Goal: Information Seeking & Learning: Compare options

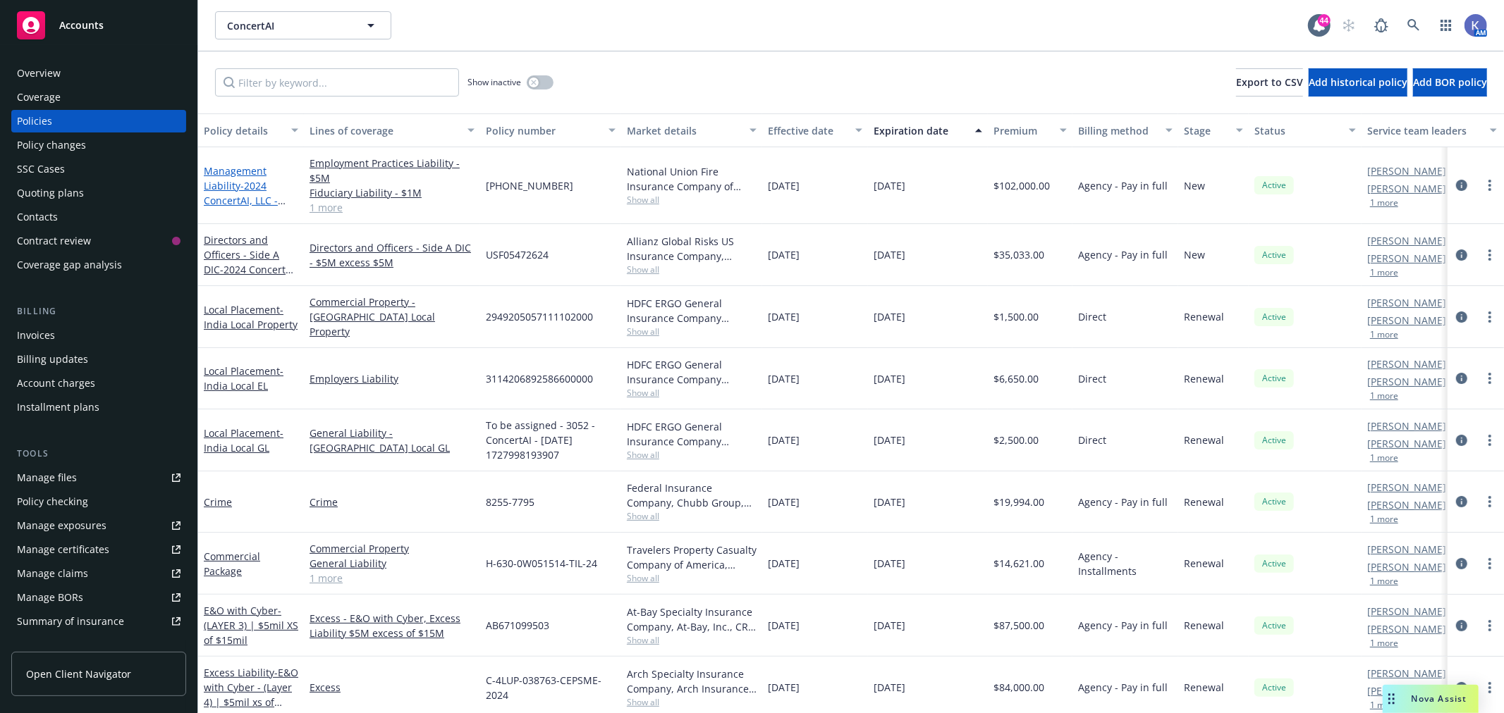
click at [251, 187] on span "- 2024 ConcertAI, LLC - [PERSON_NAME] - AIG" at bounding box center [246, 208] width 85 height 58
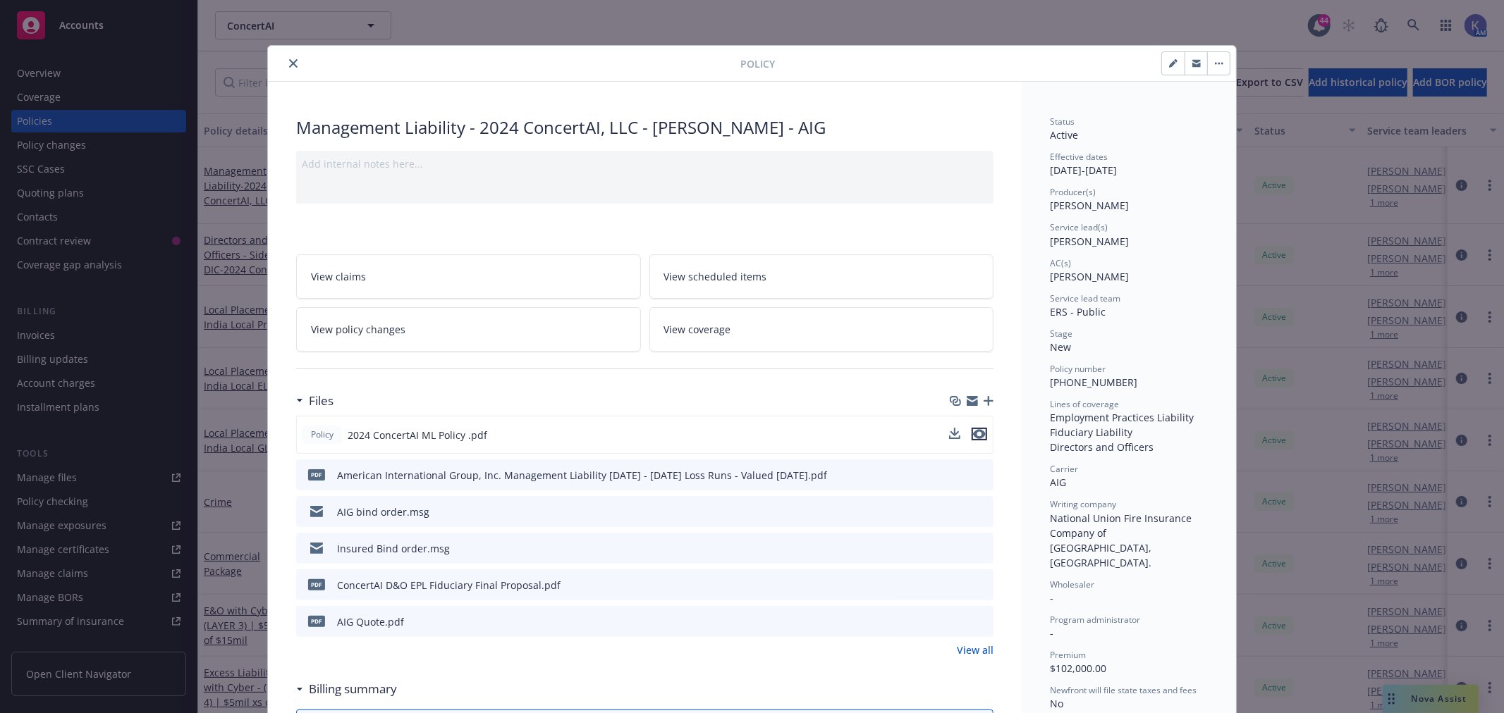
click at [973, 433] on icon "preview file" at bounding box center [979, 434] width 13 height 10
click at [290, 66] on icon "close" at bounding box center [293, 63] width 8 height 8
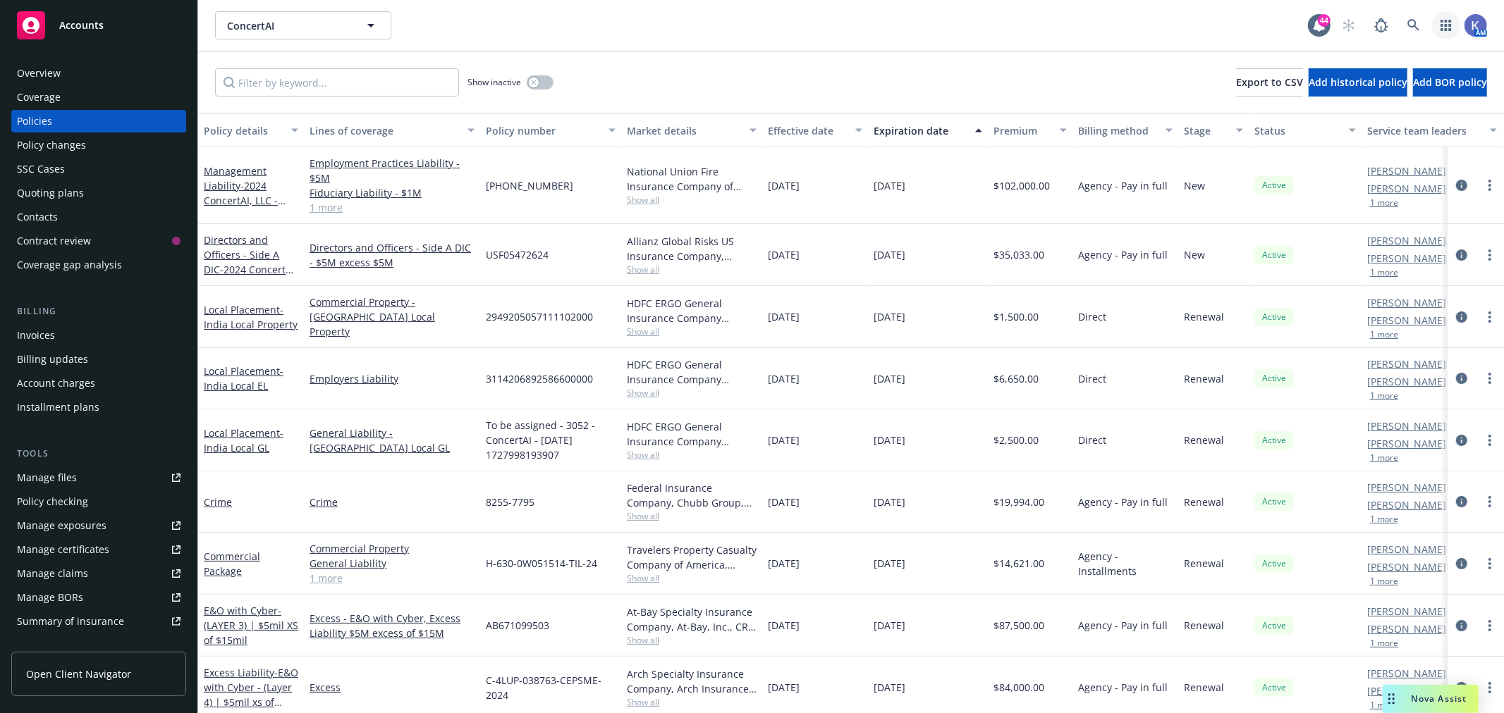
click at [1447, 23] on icon "button" at bounding box center [1445, 25] width 11 height 11
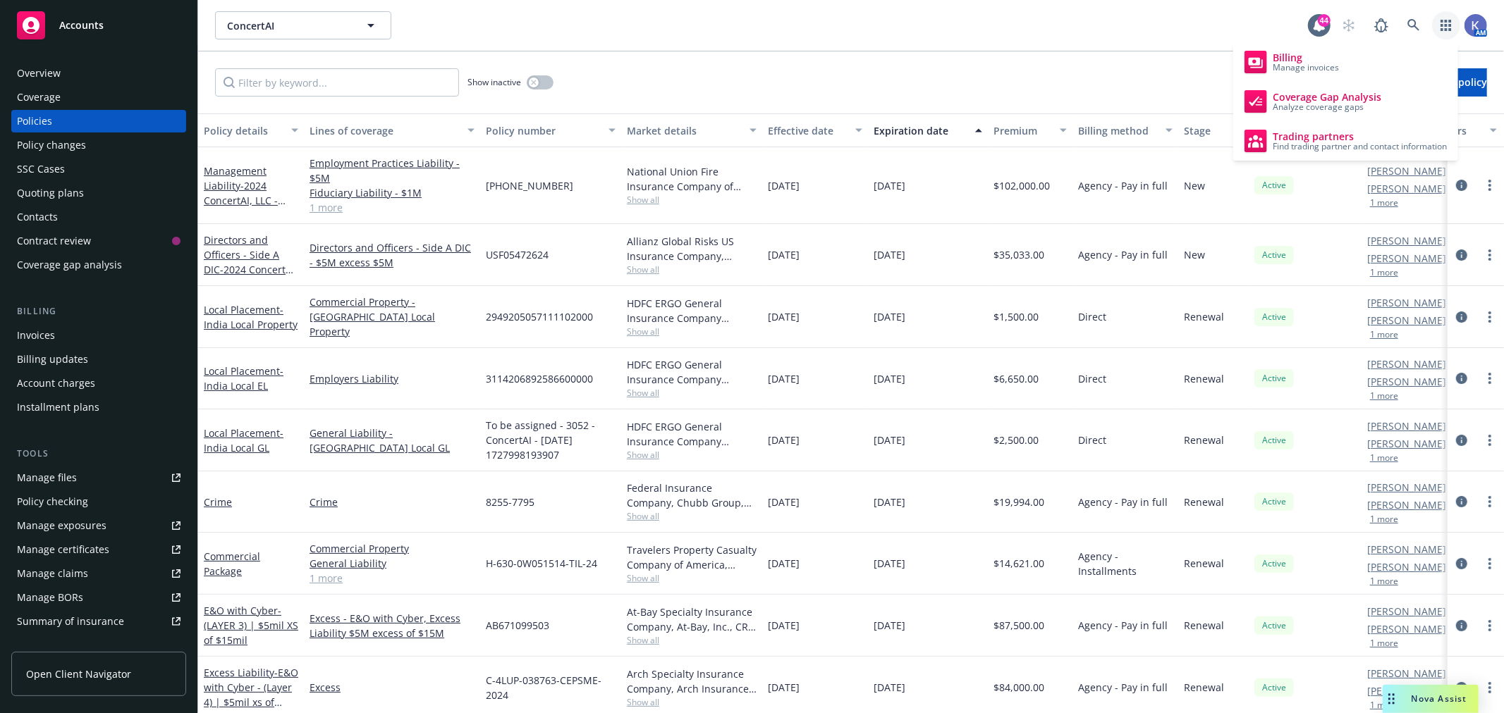
click at [1103, 39] on div "ConcertAI ConcertAI" at bounding box center [761, 25] width 1093 height 28
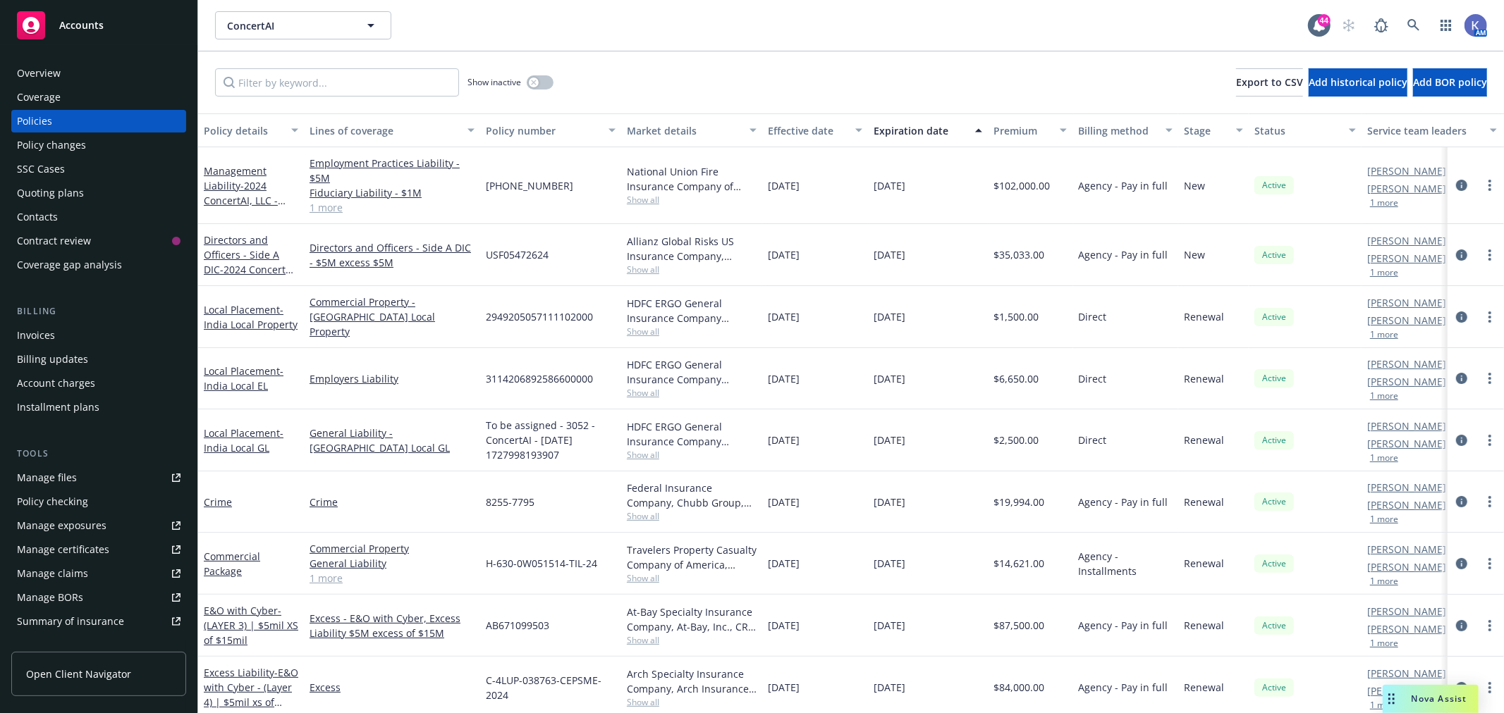
click at [770, 31] on div "ConcertAI ConcertAI" at bounding box center [761, 25] width 1093 height 28
click at [583, 45] on div "ConcertAI ConcertAI 44 AM" at bounding box center [851, 25] width 1306 height 51
click at [54, 110] on div "Policies" at bounding box center [99, 121] width 164 height 23
click at [860, 61] on div "Show inactive Export to CSV Add historical policy Add BOR policy" at bounding box center [851, 82] width 1306 height 62
click at [1441, 696] on span "Nova Assist" at bounding box center [1439, 699] width 56 height 12
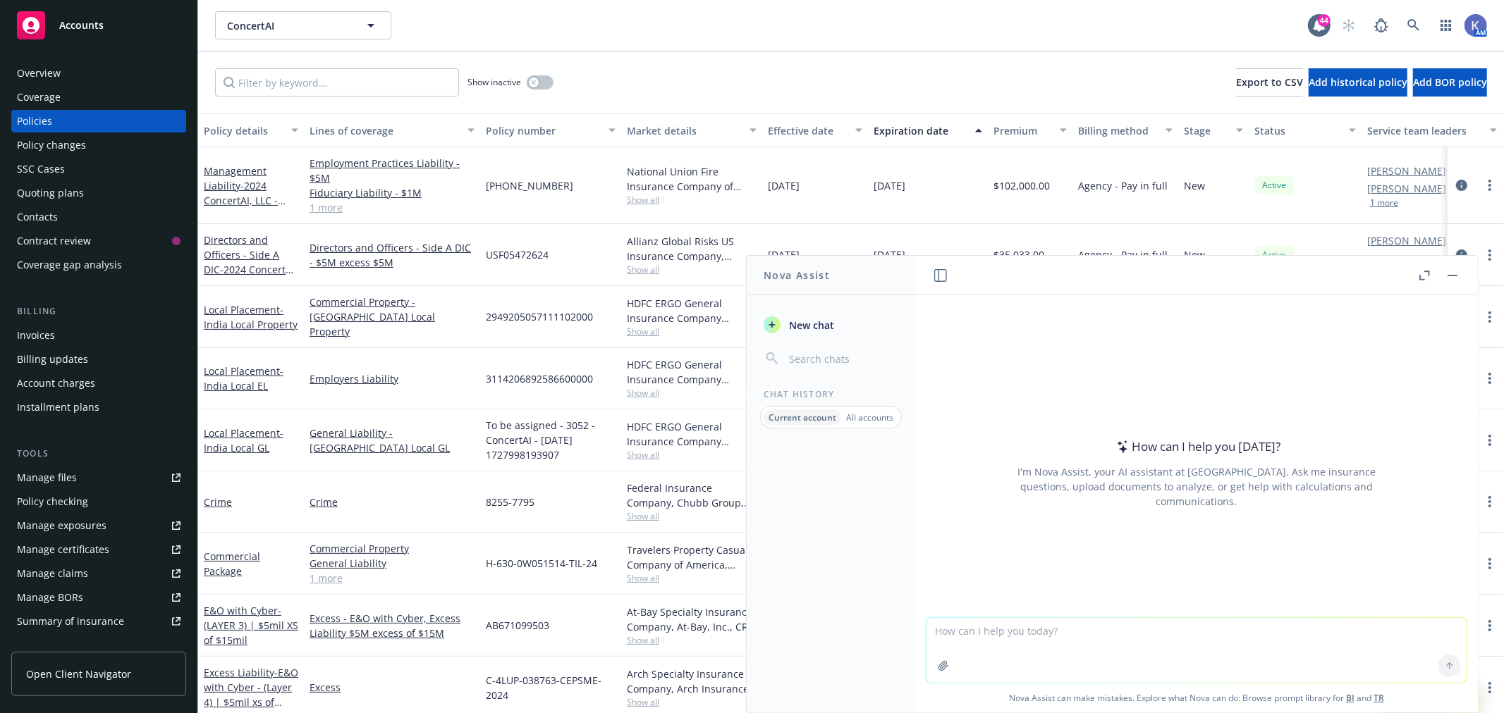
click at [1022, 646] on textarea at bounding box center [1196, 650] width 540 height 65
click at [933, 631] on textarea "Compare the two quotes" at bounding box center [1196, 650] width 540 height 66
click at [1086, 625] on textarea "Please compare the two quotes" at bounding box center [1196, 650] width 540 height 66
click at [1014, 628] on textarea "Please compare the two quotes" at bounding box center [1196, 650] width 540 height 66
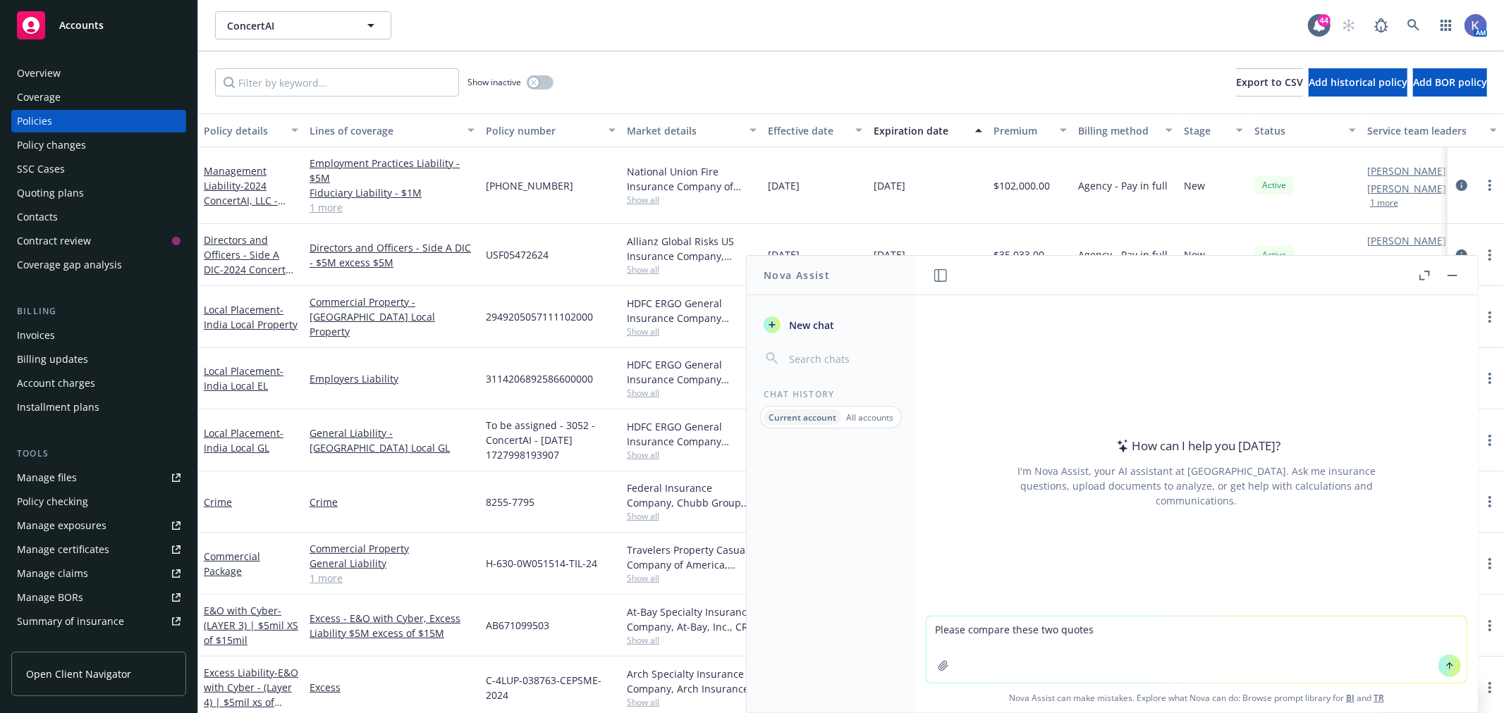
click at [1098, 634] on textarea "Please compare these two quotes" at bounding box center [1196, 650] width 540 height 66
type textarea "Please compare these two quotes."
click at [1444, 668] on icon at bounding box center [1449, 666] width 10 height 10
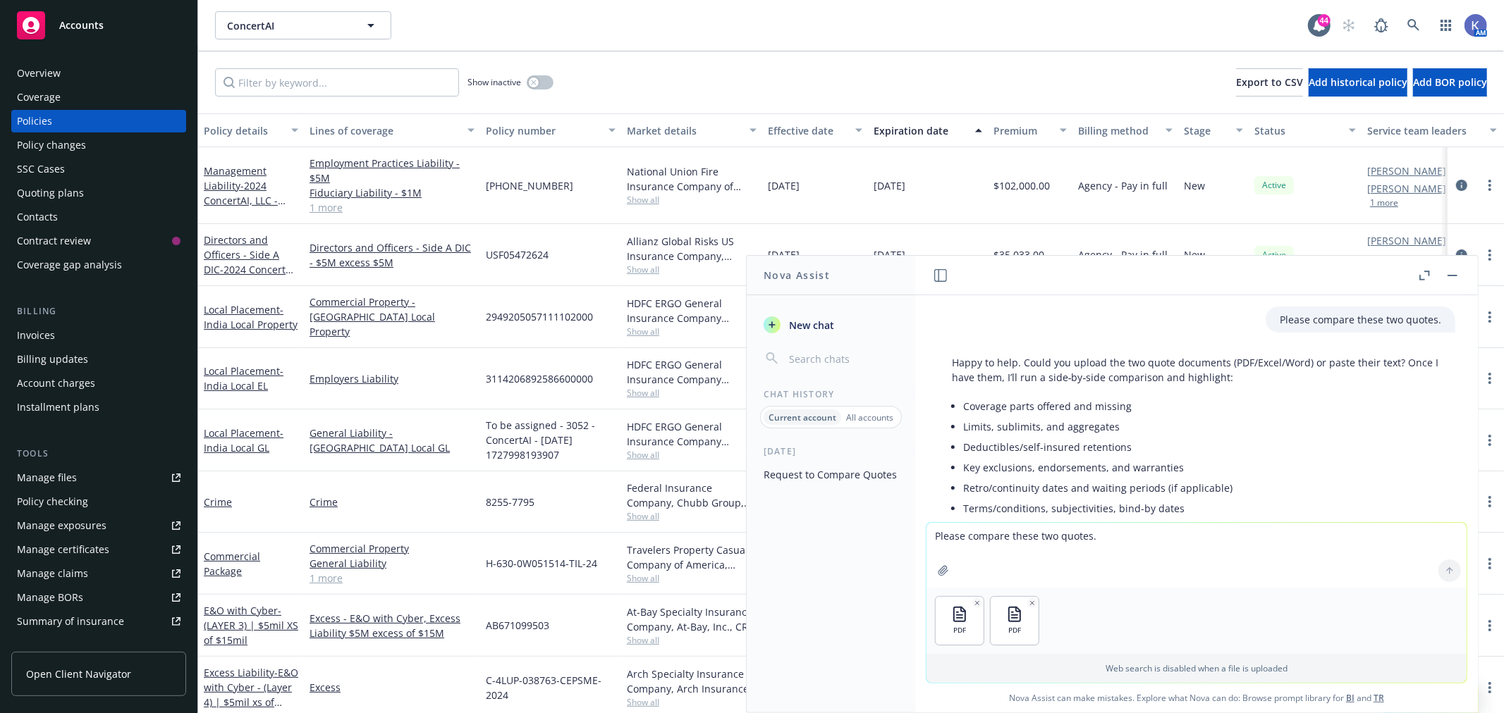
click at [1441, 572] on div at bounding box center [1449, 571] width 34 height 34
click at [1267, 601] on div "PDF PDF" at bounding box center [1196, 621] width 540 height 66
click at [1107, 540] on textarea "Please compare these two quotes." at bounding box center [1196, 555] width 540 height 65
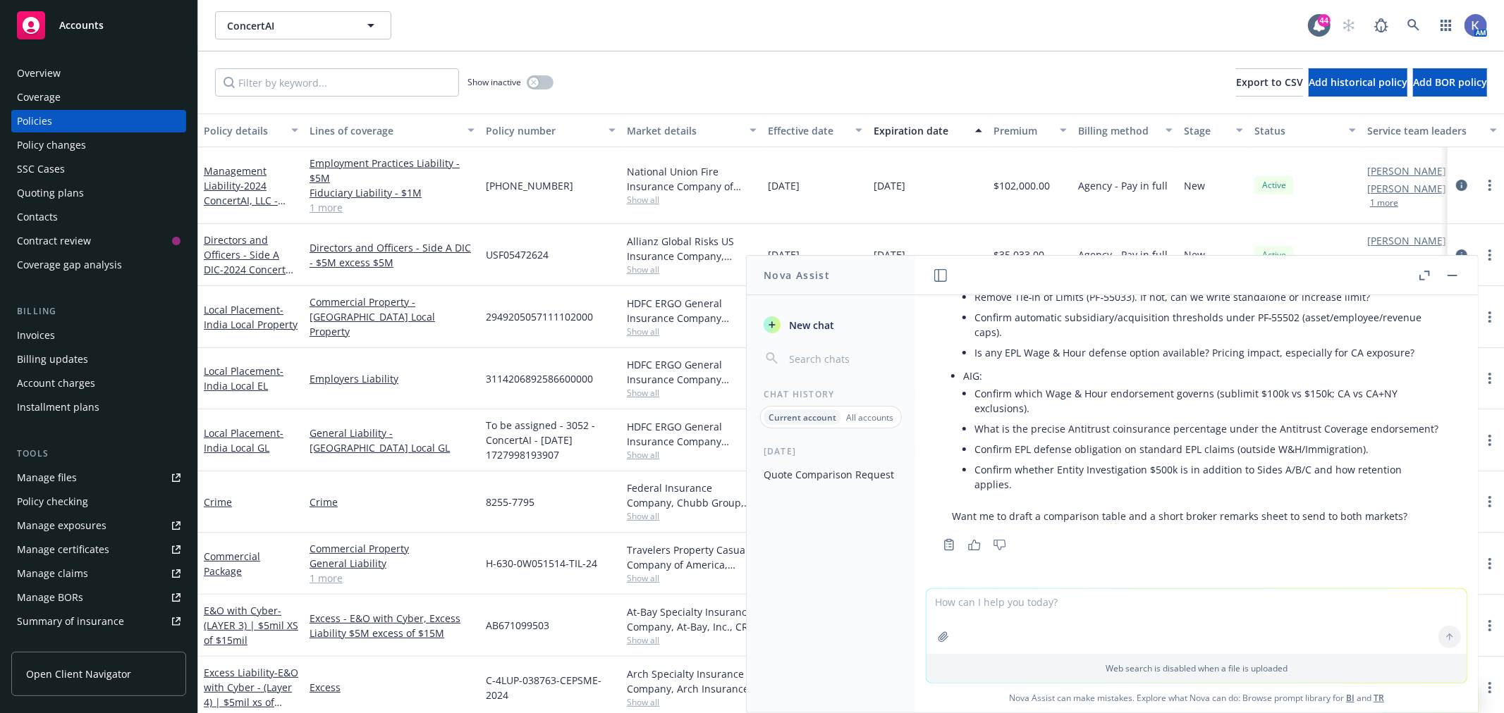
scroll to position [3043, 0]
click at [241, 254] on link "Directors and Officers - Side A DIC - 2024 ConcertAI, LLC - $5M x $5M Side A DI…" at bounding box center [251, 276] width 94 height 87
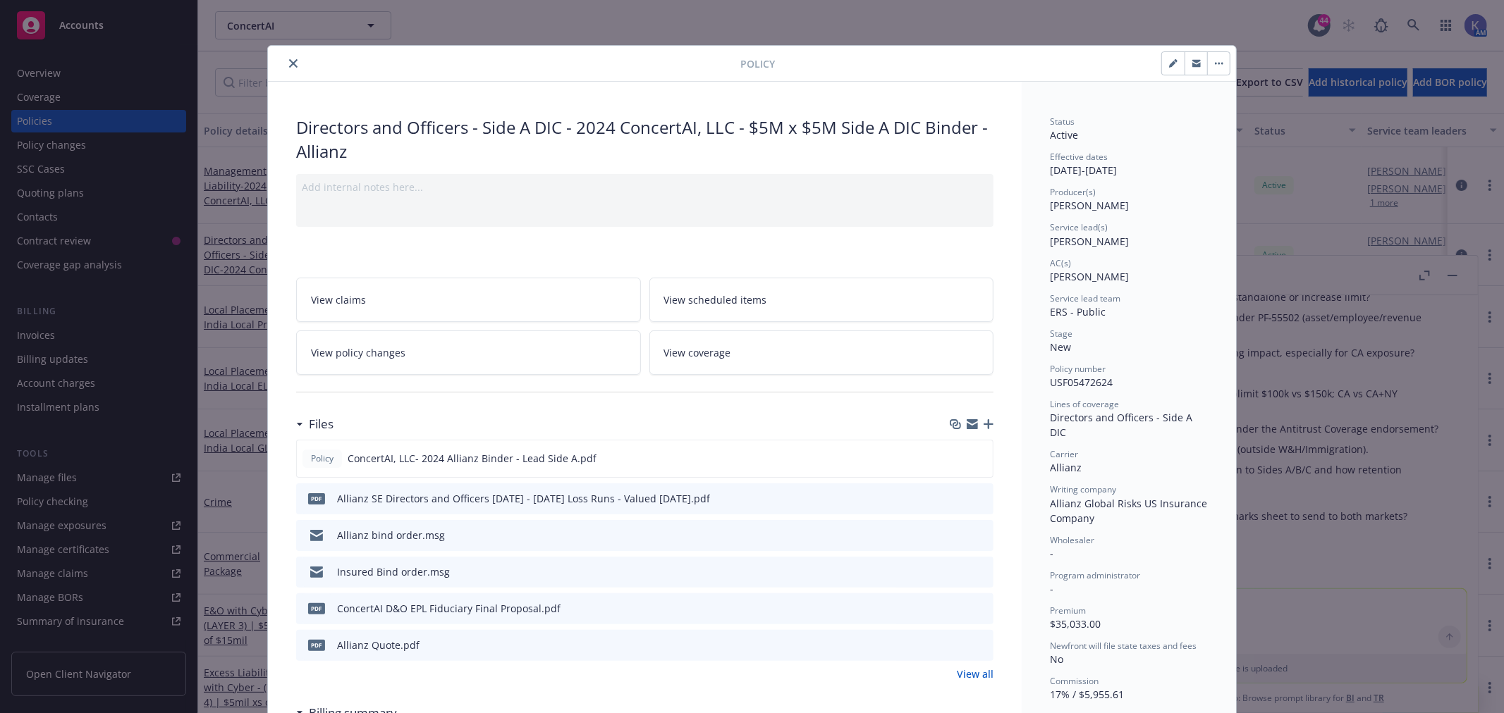
click at [976, 530] on icon "preview file" at bounding box center [980, 534] width 13 height 10
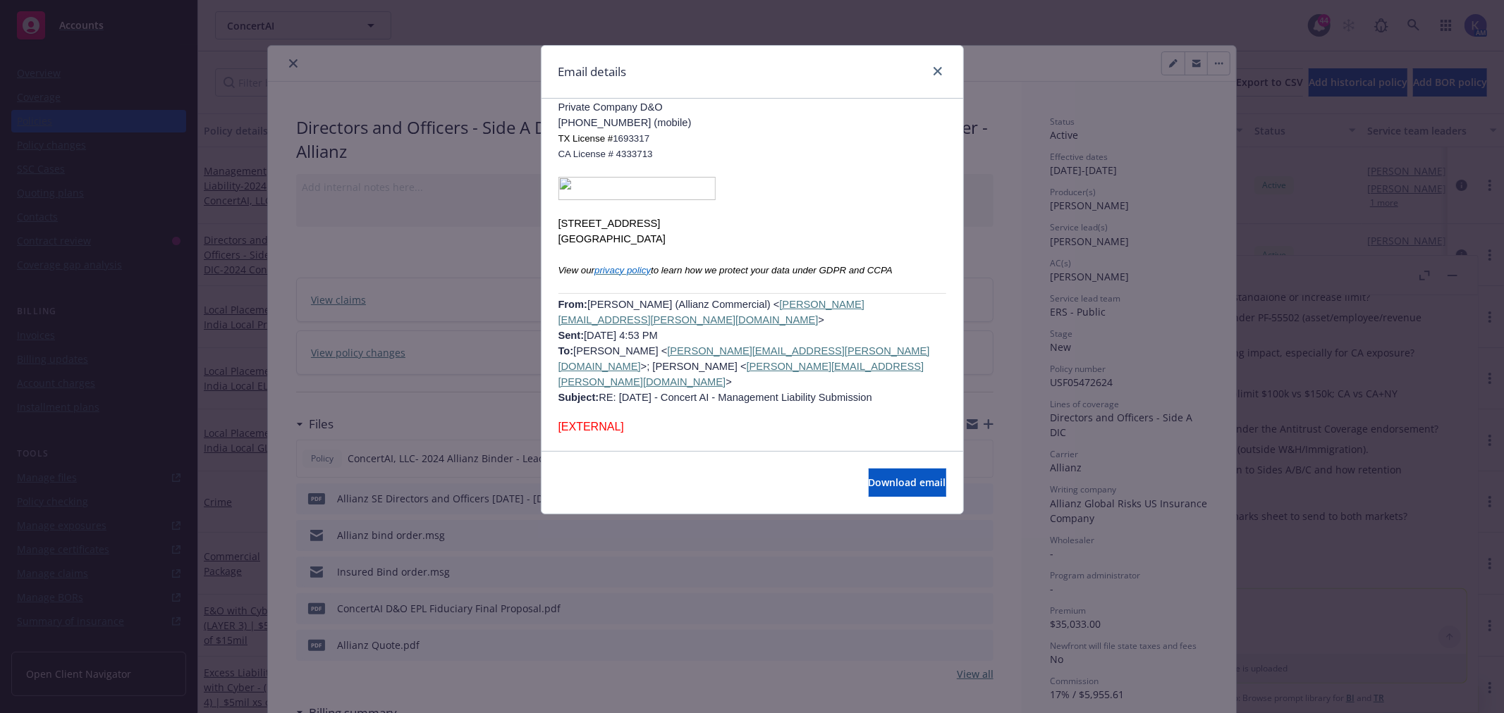
scroll to position [4426, 0]
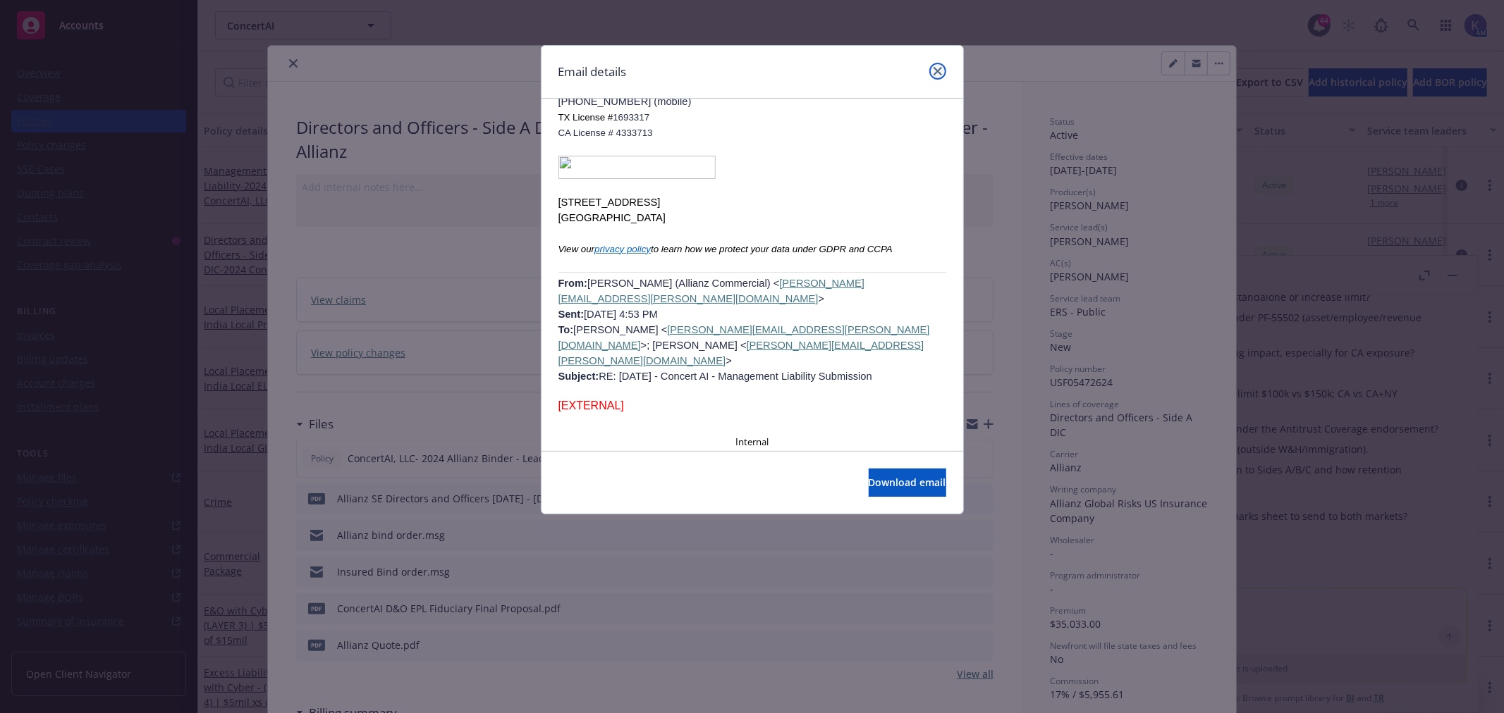
click at [935, 73] on icon "close" at bounding box center [937, 71] width 8 height 8
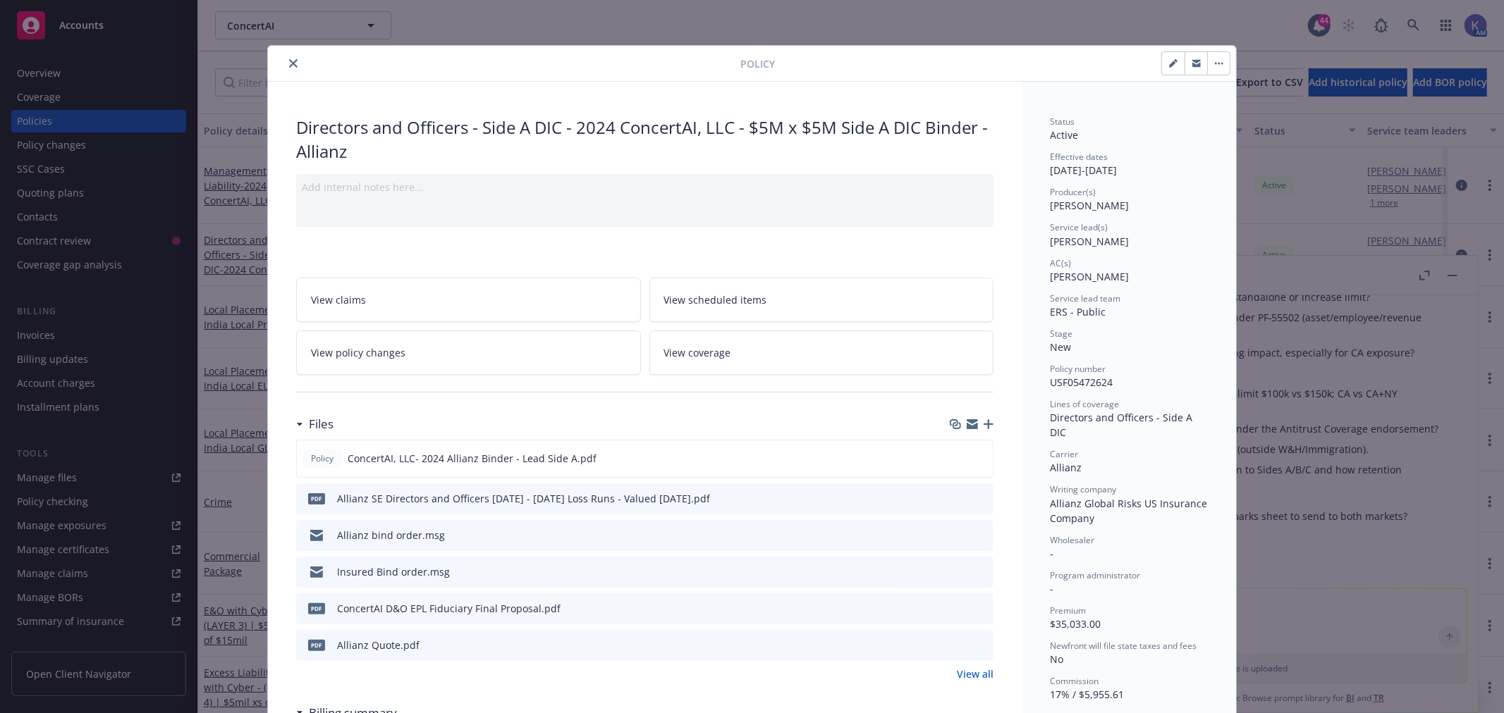
click at [974, 644] on icon "preview file" at bounding box center [980, 644] width 13 height 10
click at [289, 63] on icon "close" at bounding box center [293, 63] width 8 height 8
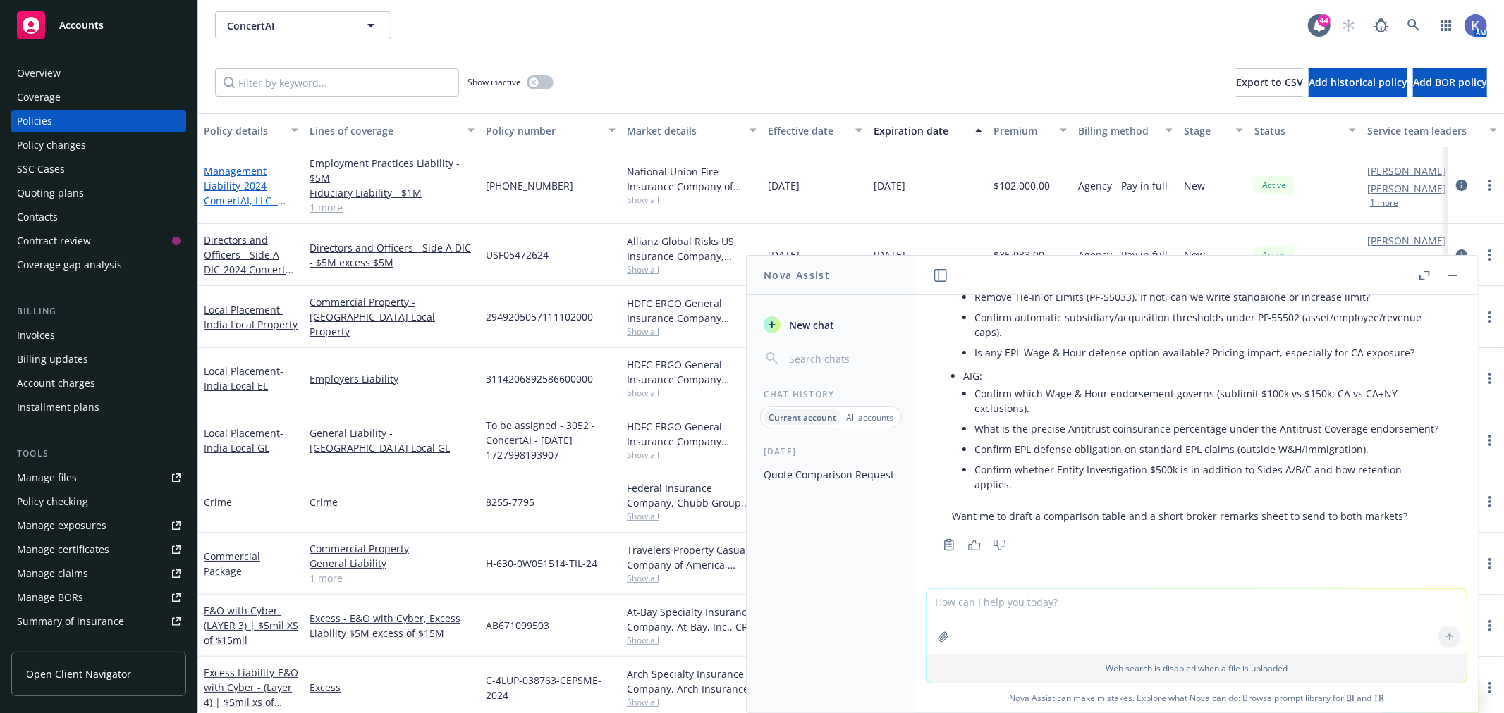
click at [243, 188] on span "- 2024 ConcertAI, LLC - [PERSON_NAME] - AIG" at bounding box center [246, 208] width 85 height 58
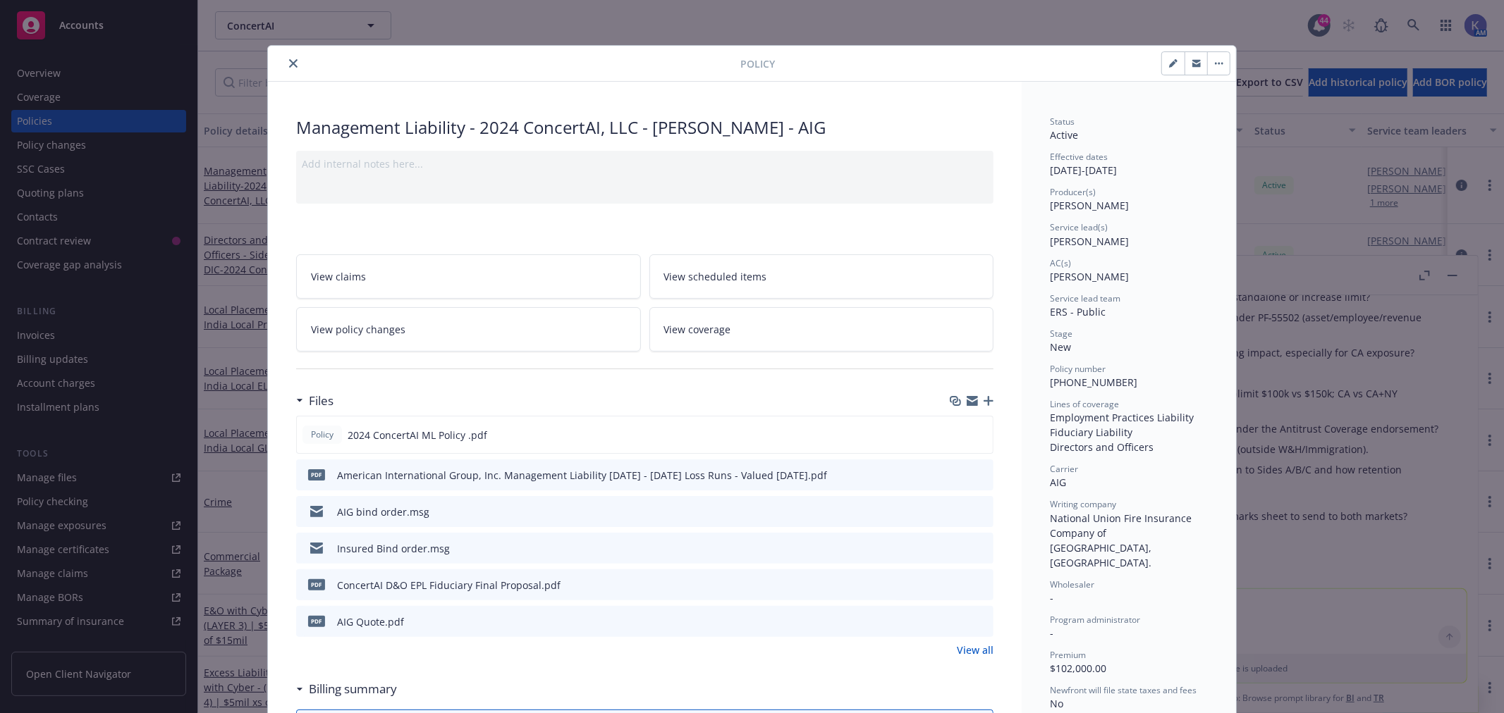
click at [974, 617] on icon "preview file" at bounding box center [980, 621] width 13 height 10
click at [289, 66] on icon "close" at bounding box center [293, 63] width 8 height 8
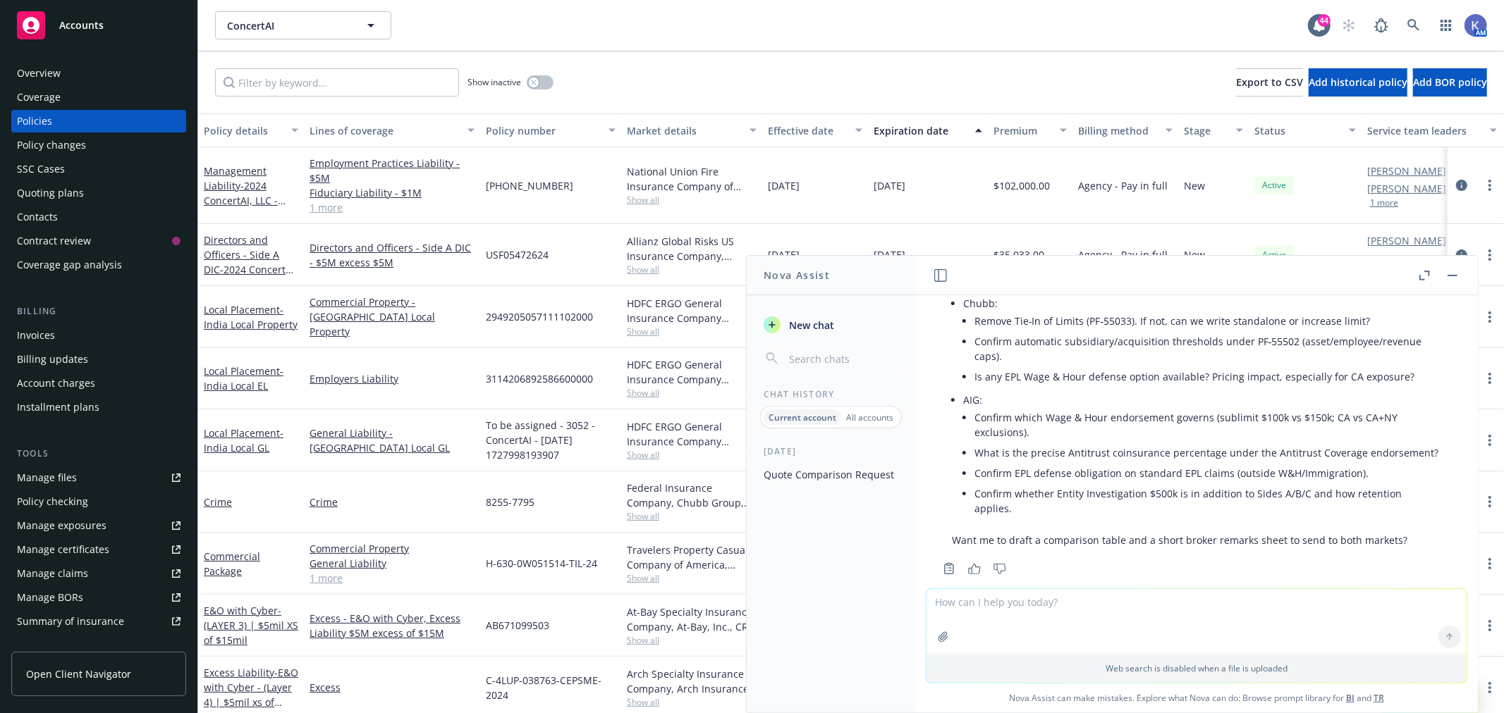
scroll to position [3043, 0]
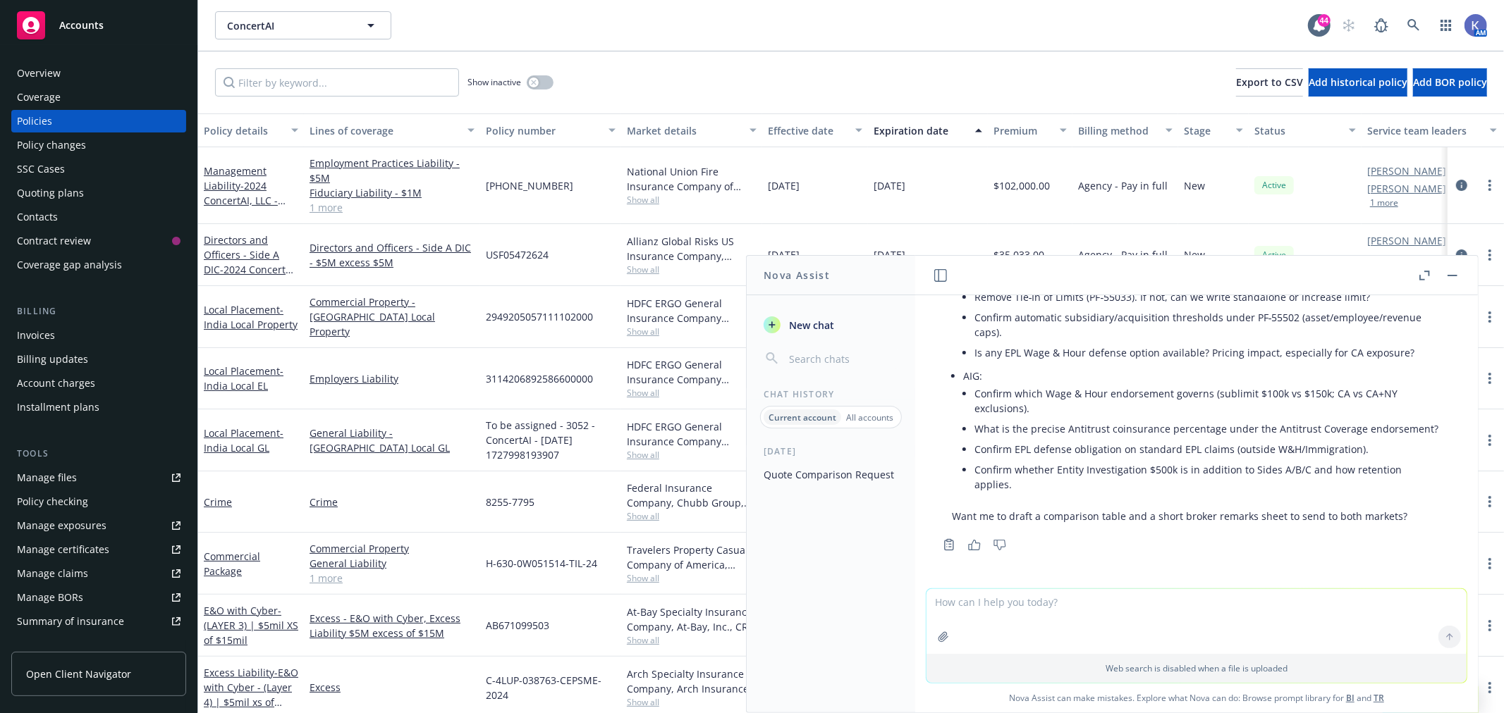
click at [1032, 610] on textarea at bounding box center [1196, 621] width 540 height 65
type textarea "yes please"
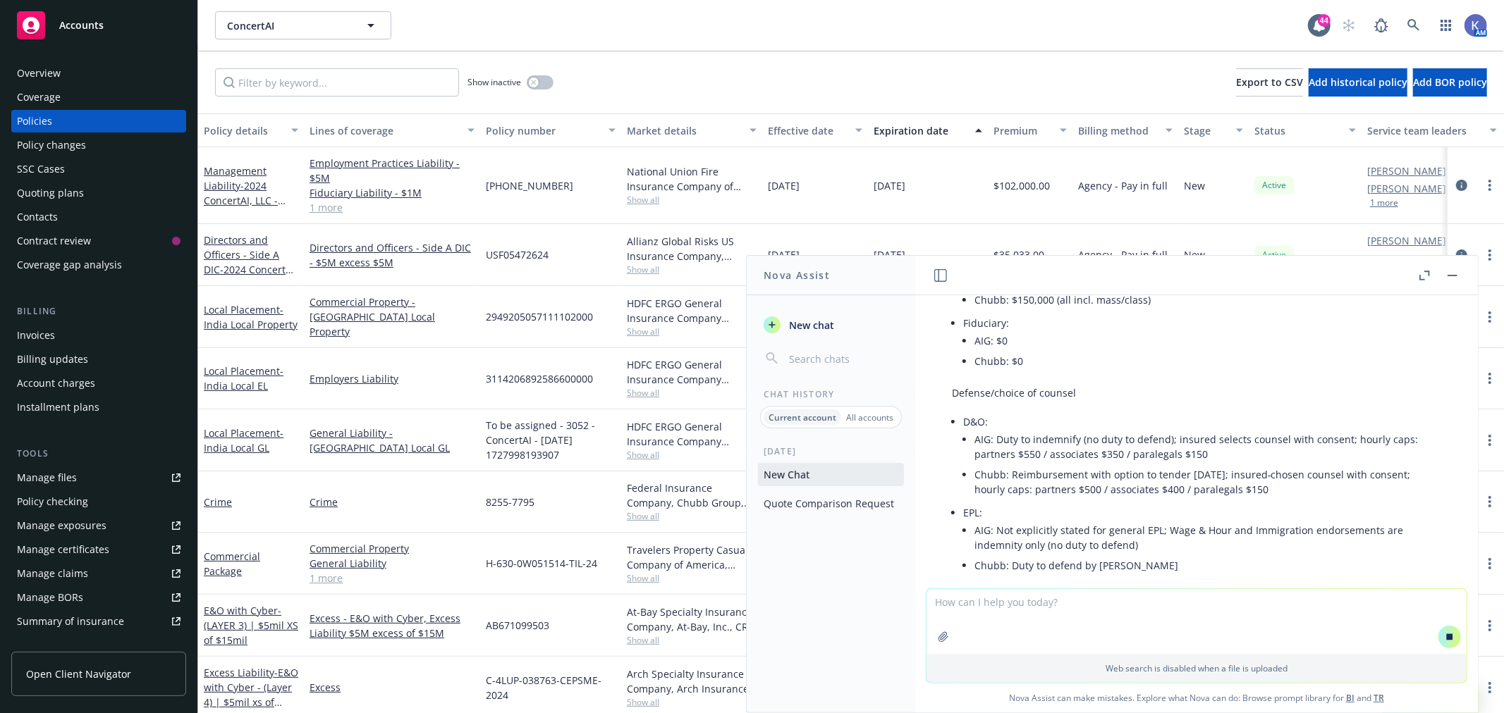
scroll to position [1096, 0]
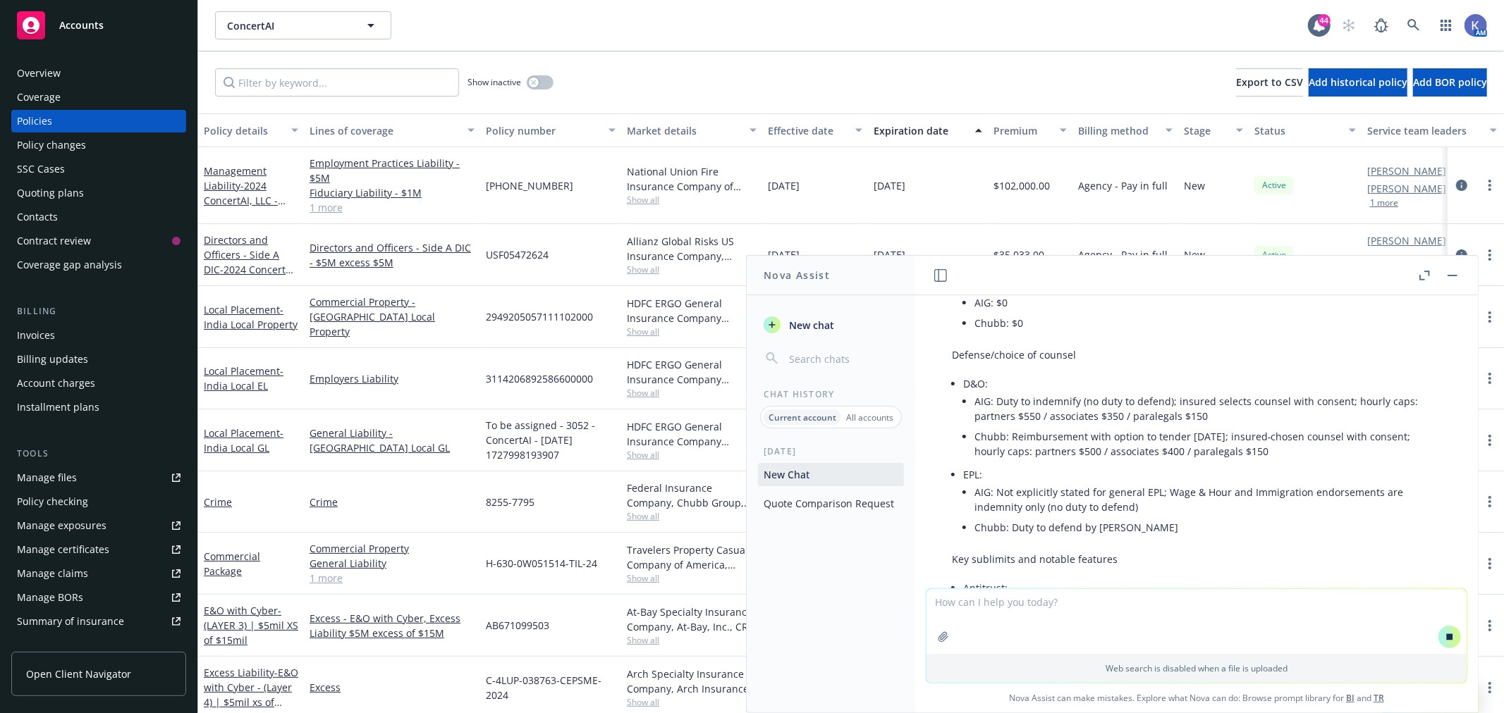
click at [997, 391] on li "AIG: Duty to indemnify (no duty to defend); insured selects counsel with consen…" at bounding box center [1207, 408] width 467 height 35
drag, startPoint x: 997, startPoint y: 384, endPoint x: 1169, endPoint y: 381, distance: 172.0
click at [1169, 391] on li "AIG: Duty to indemnify (no duty to defend); insured selects counsel with consen…" at bounding box center [1207, 408] width 467 height 35
copy li "Duty to indemnify (no duty to defend)"
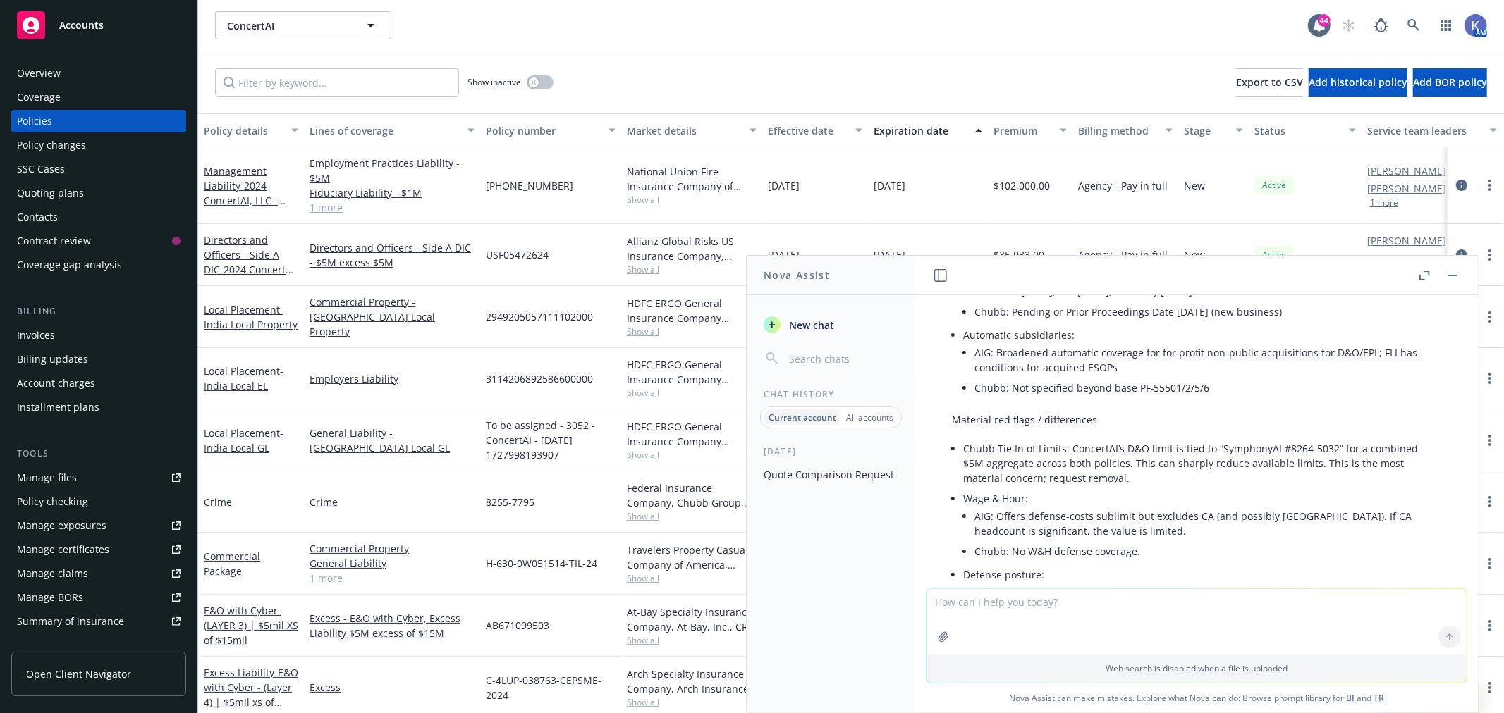
scroll to position [2060, 0]
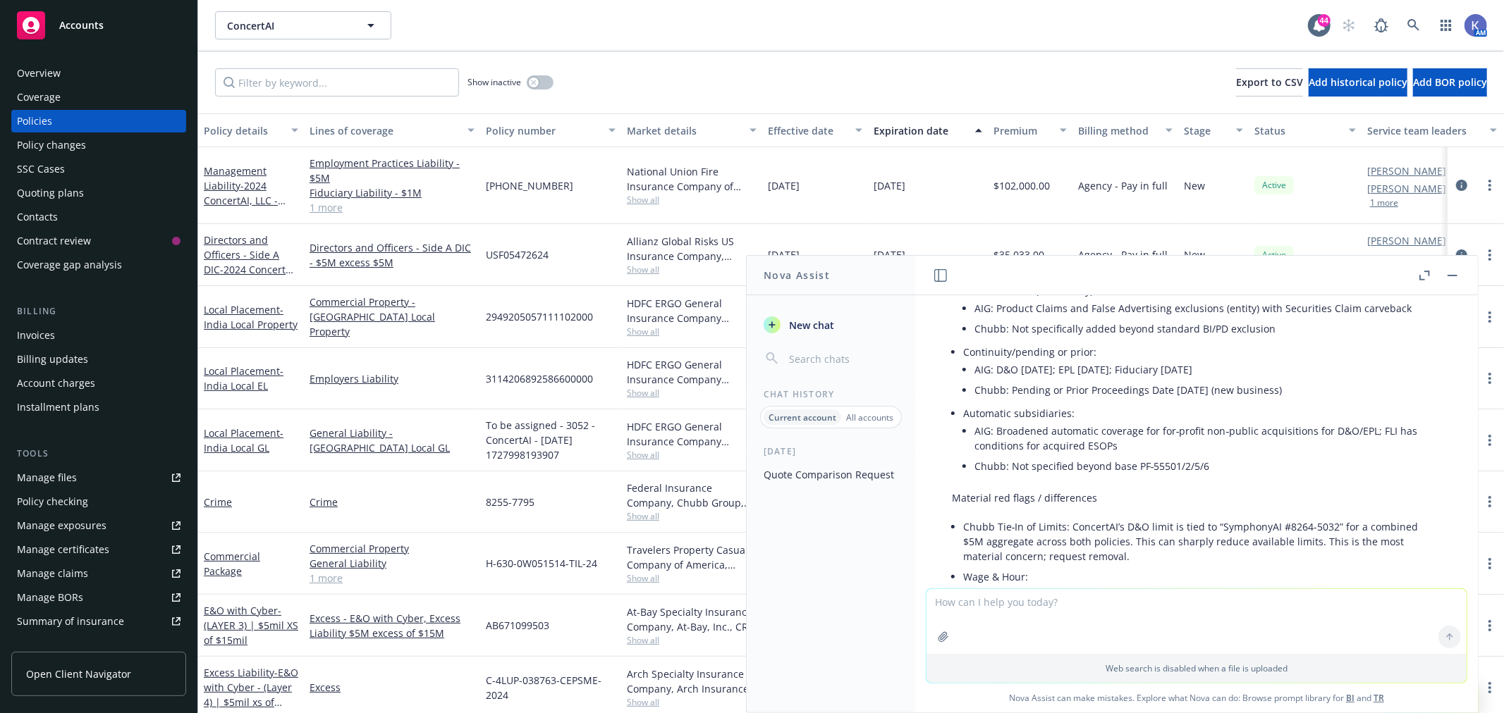
click at [1420, 275] on icon "button" at bounding box center [1421, 277] width 5 height 5
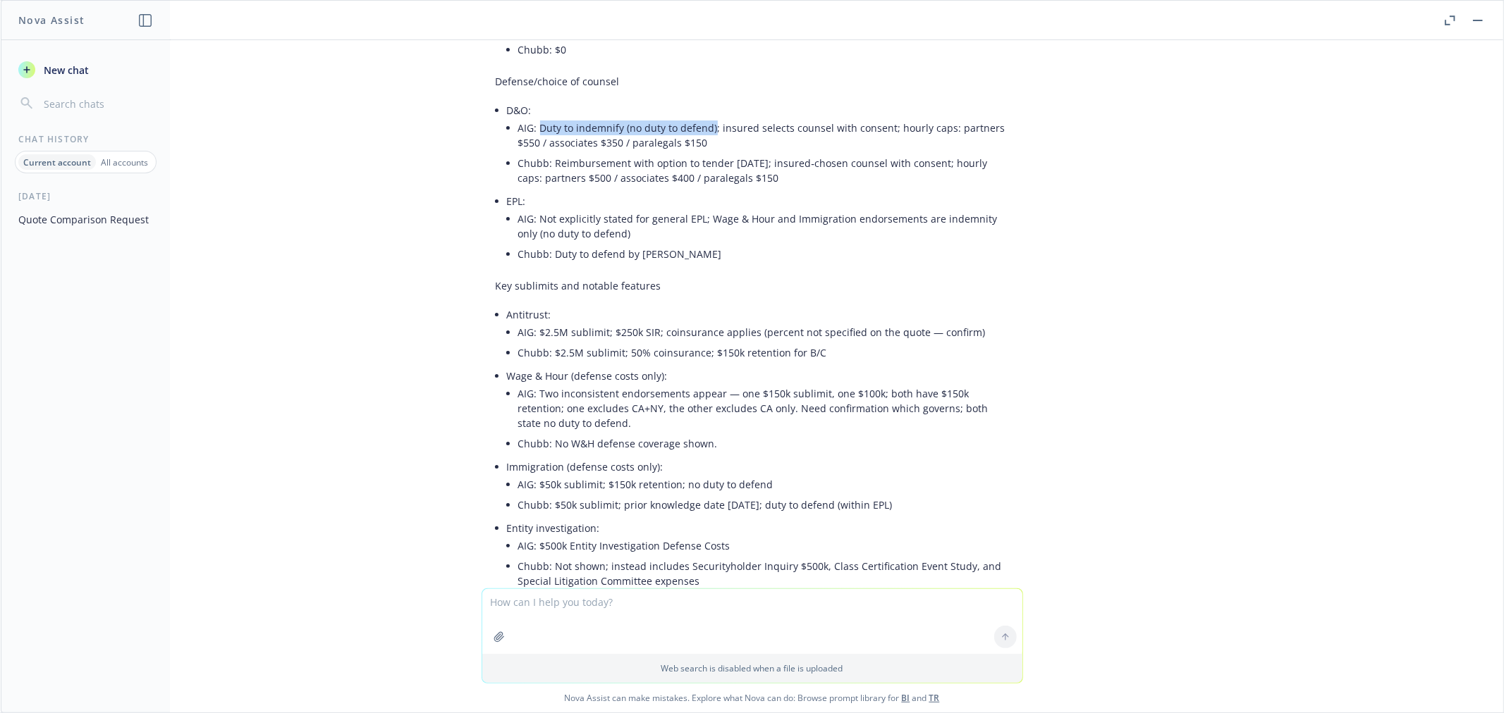
scroll to position [1075, 0]
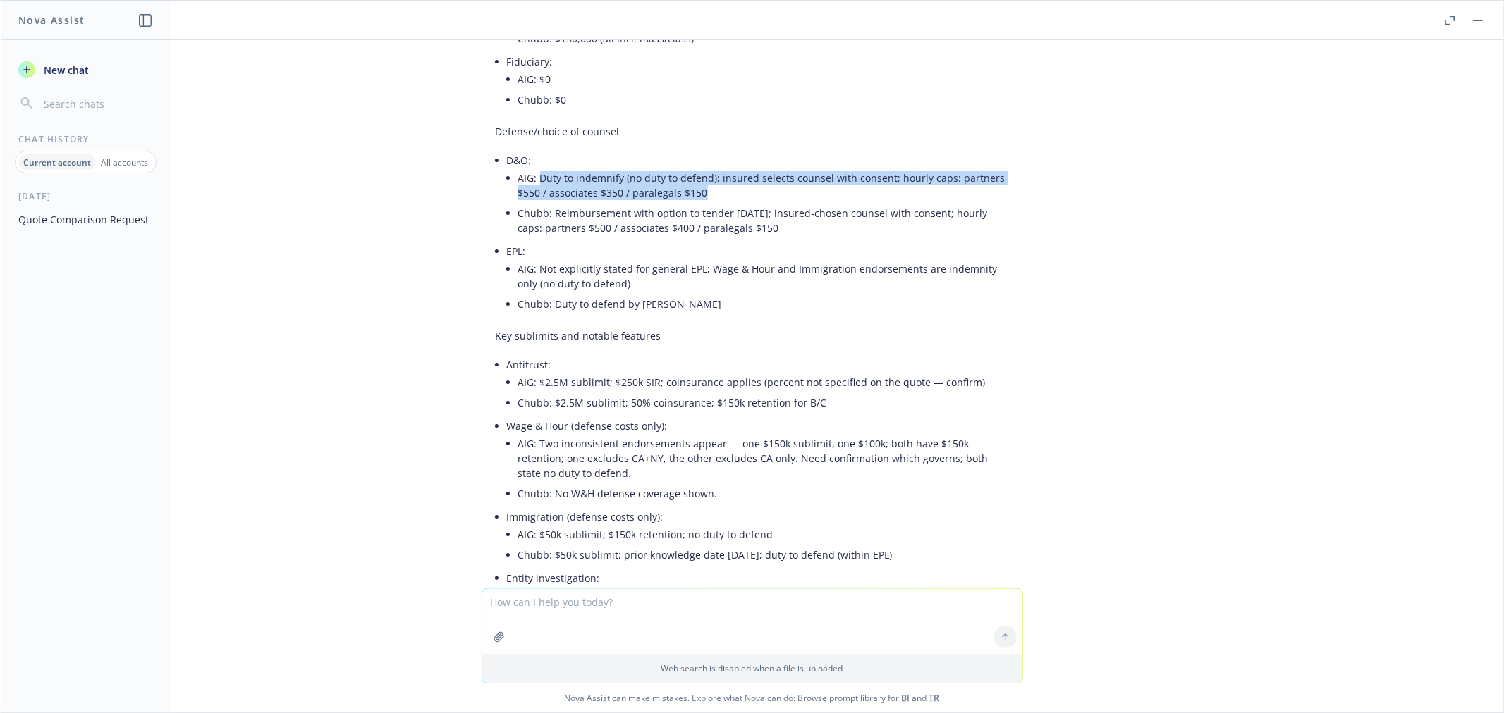
drag, startPoint x: 688, startPoint y: 189, endPoint x: 524, endPoint y: 178, distance: 163.9
click at [524, 178] on li "AIG: Duty to indemnify (no duty to defend); insured selects counsel with consen…" at bounding box center [763, 185] width 491 height 35
copy li "Duty to indemnify (no duty to defend); insured selects counsel with consent; ho…"
drag, startPoint x: 717, startPoint y: 217, endPoint x: 708, endPoint y: 216, distance: 8.6
click at [717, 217] on li "Chubb: Reimbursement with option to tender [DATE]; insured‑chosen counsel with …" at bounding box center [763, 220] width 491 height 35
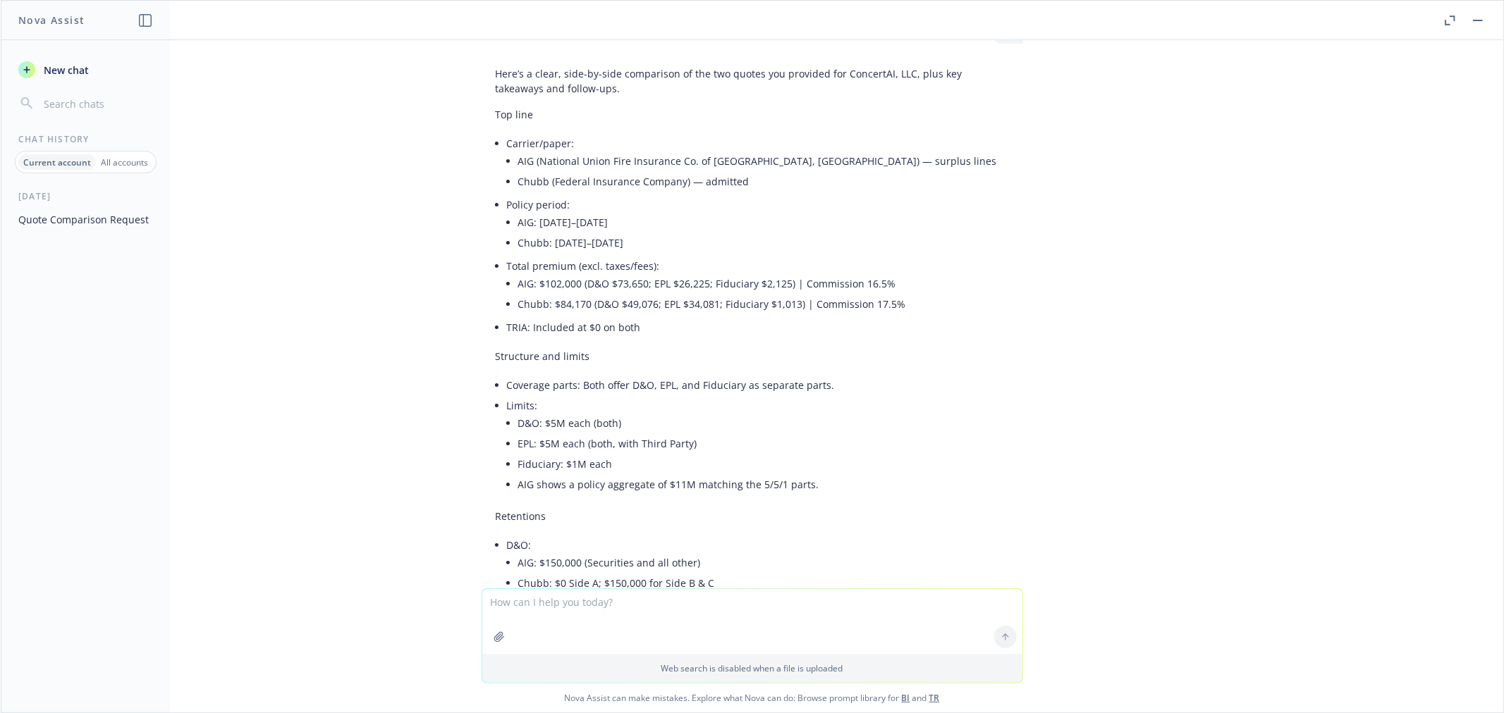
scroll to position [469, 0]
click at [653, 326] on li "TRIA: Included at $0 on both" at bounding box center [758, 327] width 502 height 20
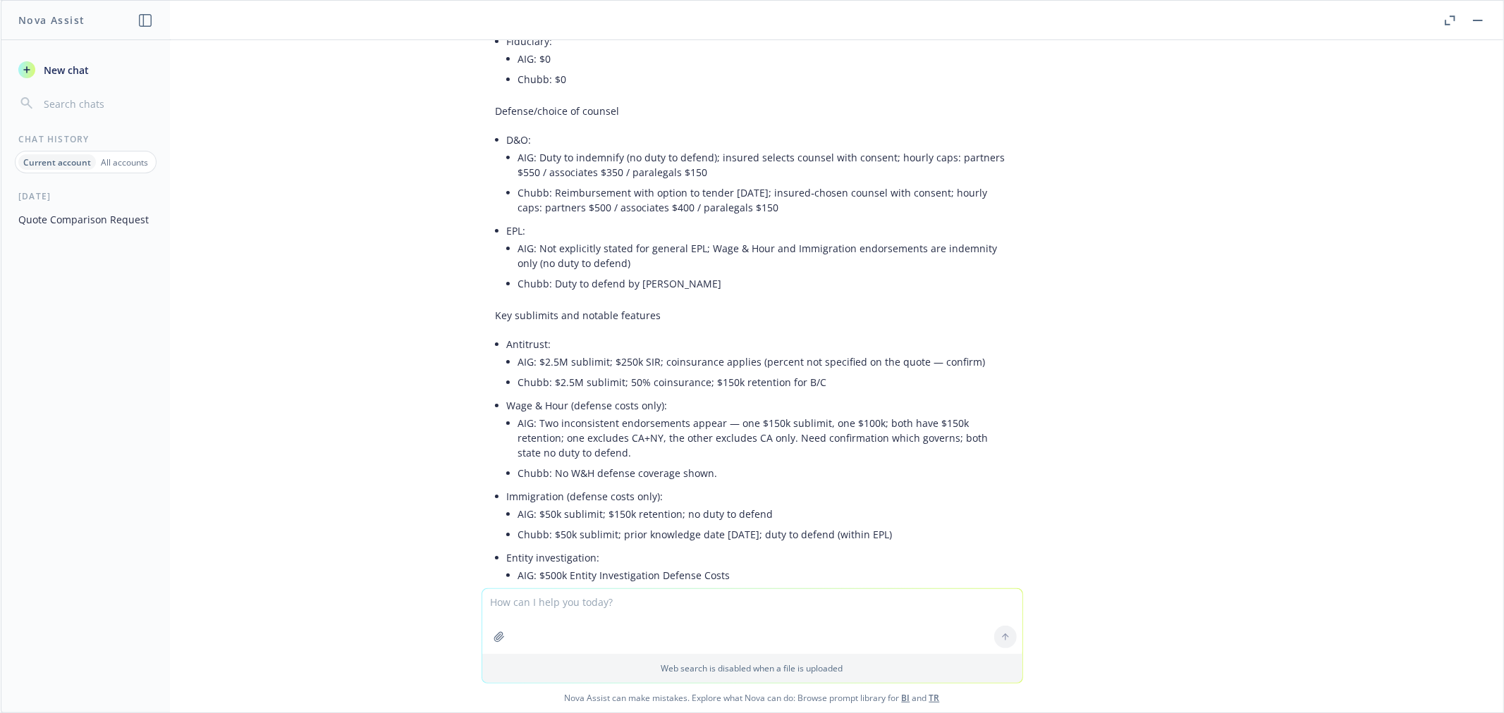
scroll to position [1096, 0]
drag, startPoint x: 546, startPoint y: 283, endPoint x: 665, endPoint y: 284, distance: 119.1
click at [665, 284] on li "Chubb: Duty to defend by [PERSON_NAME]" at bounding box center [763, 283] width 491 height 20
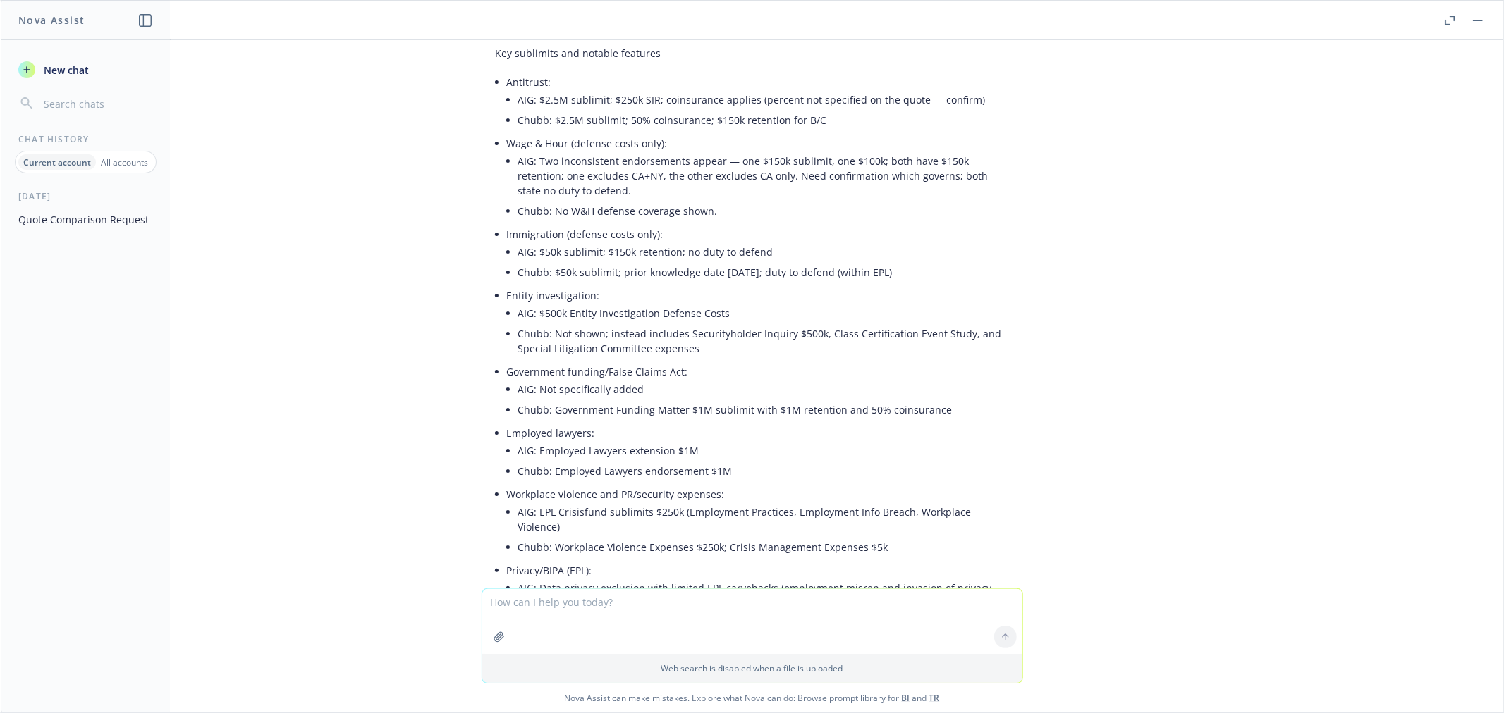
scroll to position [1331, 0]
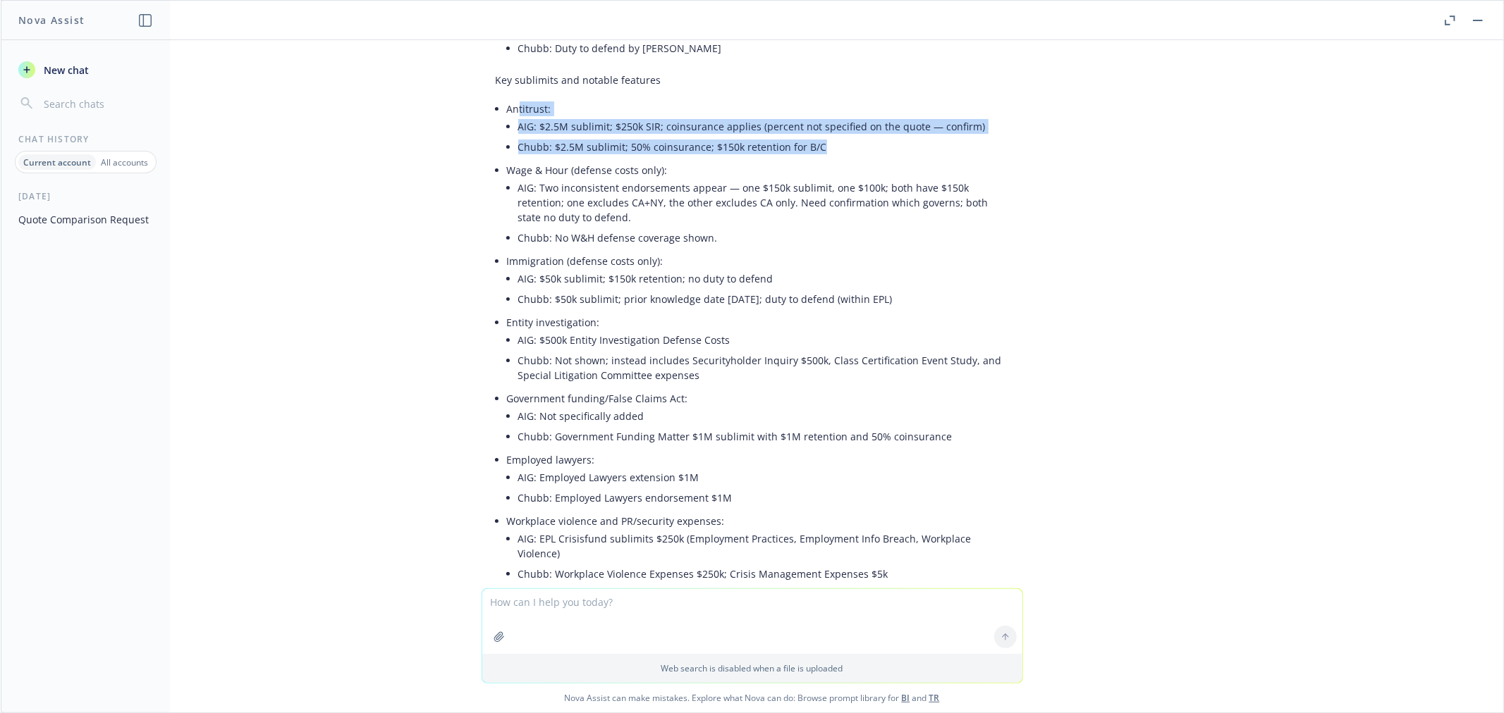
drag, startPoint x: 505, startPoint y: 104, endPoint x: 813, endPoint y: 147, distance: 310.3
click at [813, 147] on li "Antitrust: AIG: $2.5M sublimit; $250k SIR; coinsurance applies (percent not spe…" at bounding box center [758, 129] width 502 height 61
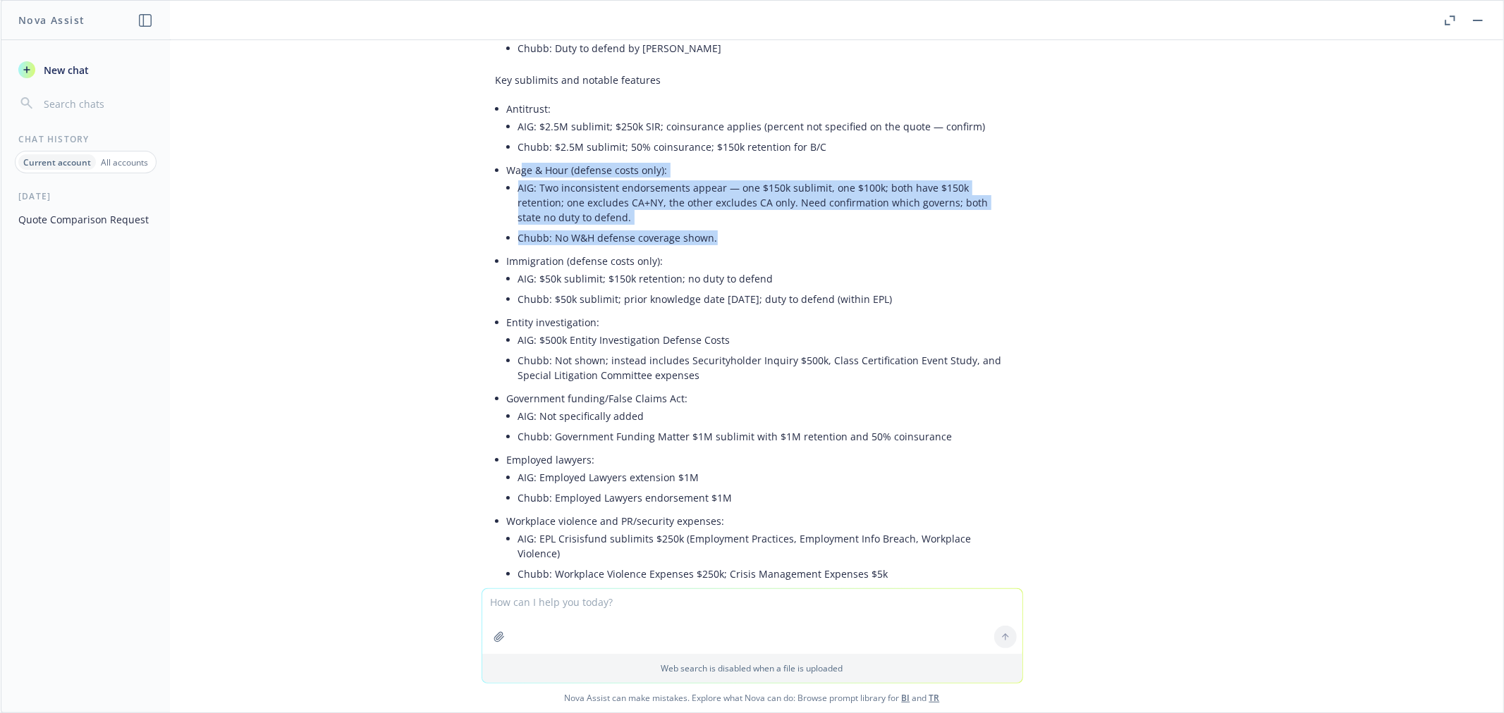
drag, startPoint x: 506, startPoint y: 166, endPoint x: 722, endPoint y: 237, distance: 227.2
click at [722, 237] on li "Wage & Hour (defense costs only): AIG: Two inconsistent endorsements appear — o…" at bounding box center [758, 205] width 502 height 91
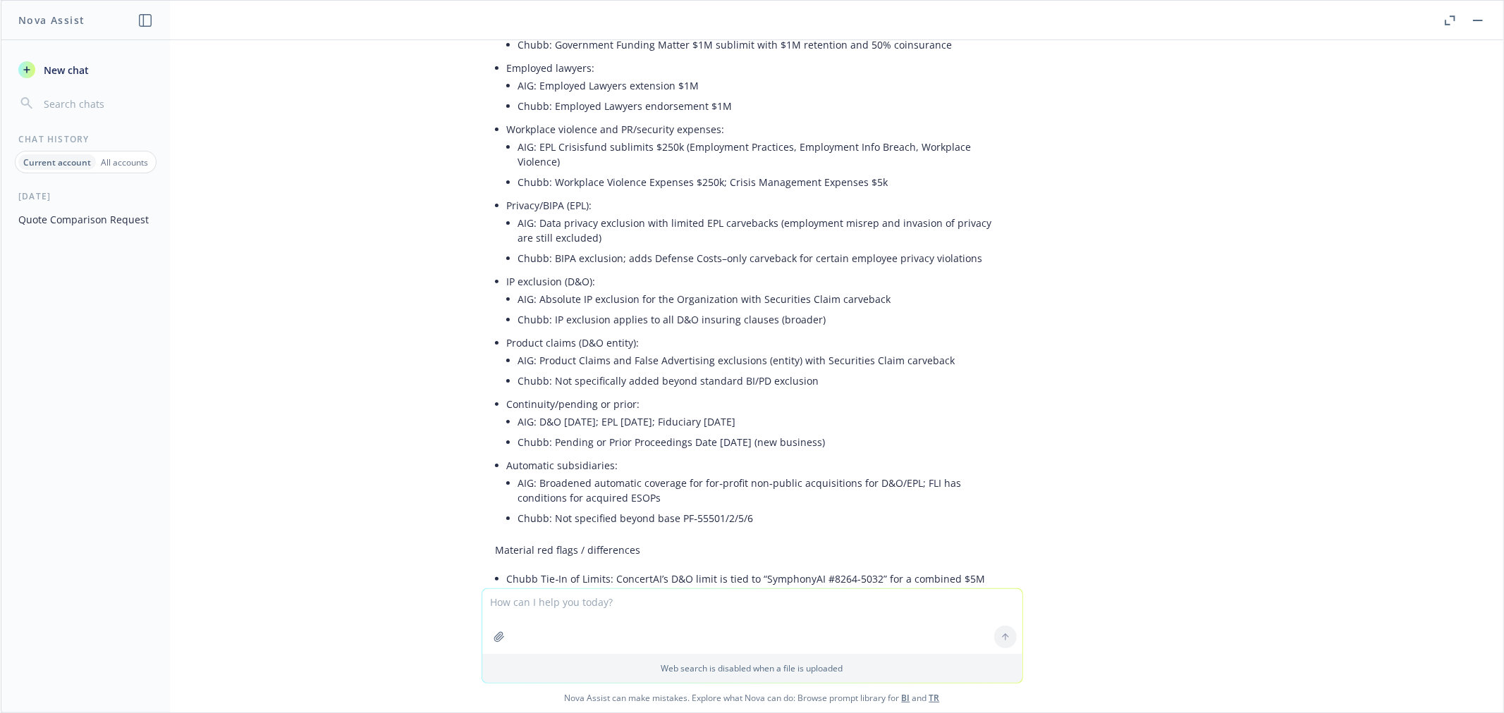
scroll to position [1801, 0]
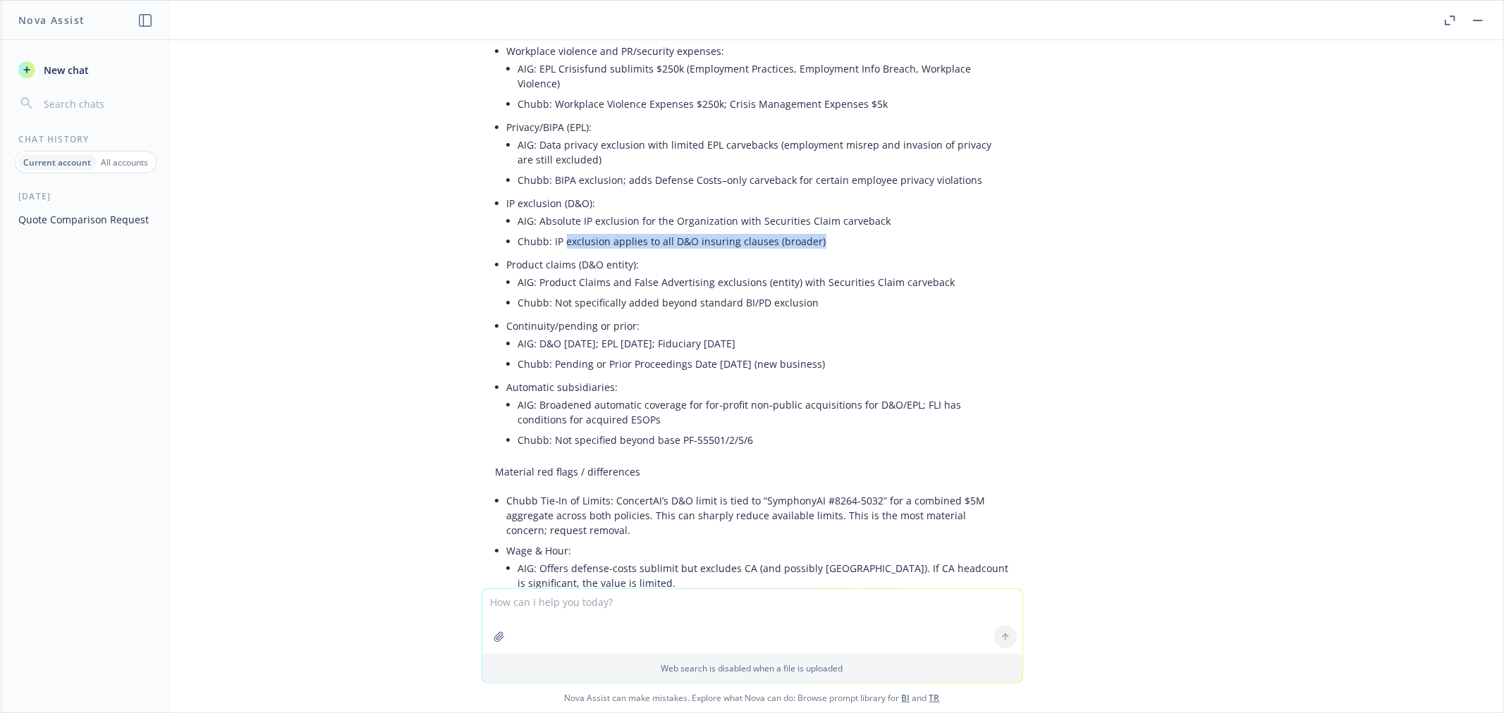
drag, startPoint x: 551, startPoint y: 223, endPoint x: 802, endPoint y: 226, distance: 251.0
click at [802, 231] on li "Chubb: IP exclusion applies to all D&O insuring clauses (broader)" at bounding box center [763, 241] width 491 height 20
copy li "exclusion applies to all D&O insuring clauses (broader)"
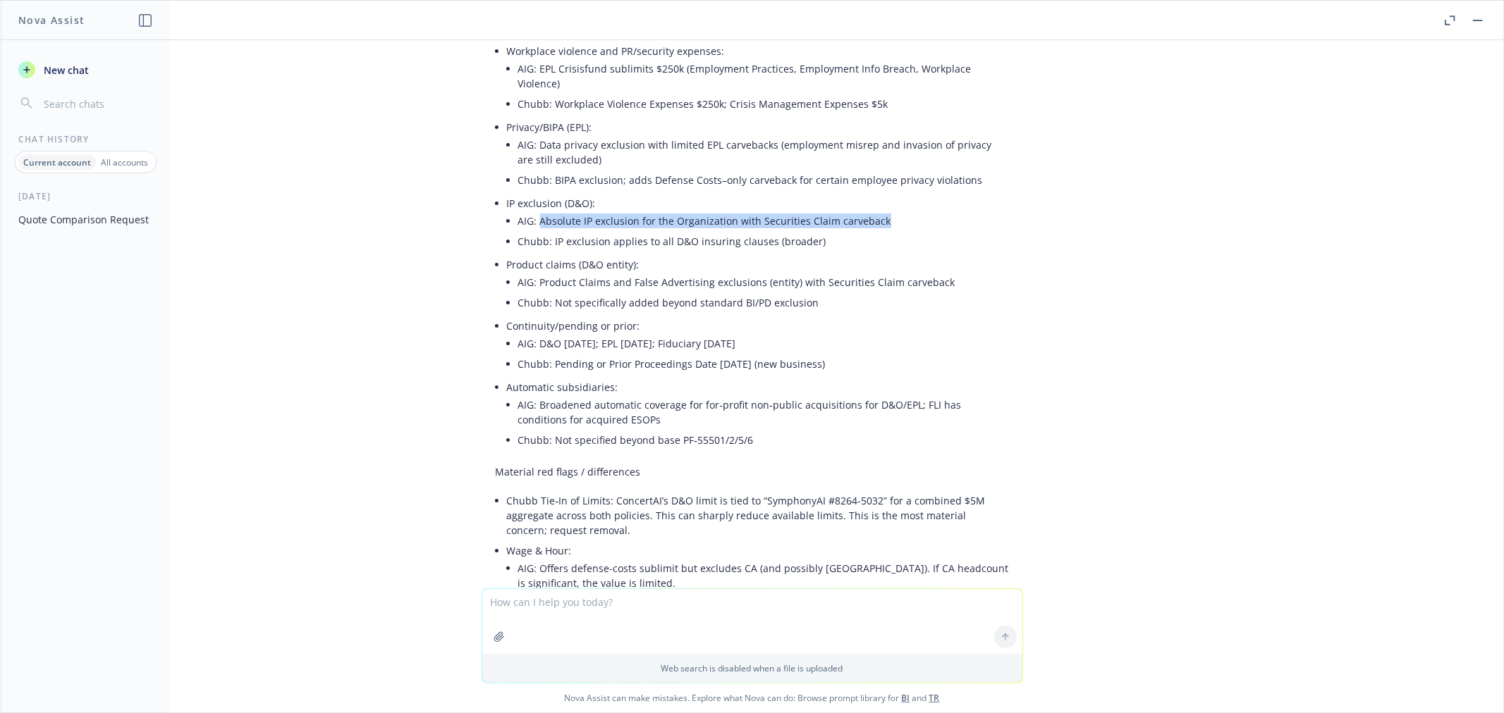
drag, startPoint x: 527, startPoint y: 200, endPoint x: 867, endPoint y: 202, distance: 340.5
click at [867, 211] on li "AIG: Absolute IP exclusion for the Organization with Securities Claim carveback" at bounding box center [763, 221] width 491 height 20
copy li "Absolute IP exclusion for the Organization with Securities Claim carveback"
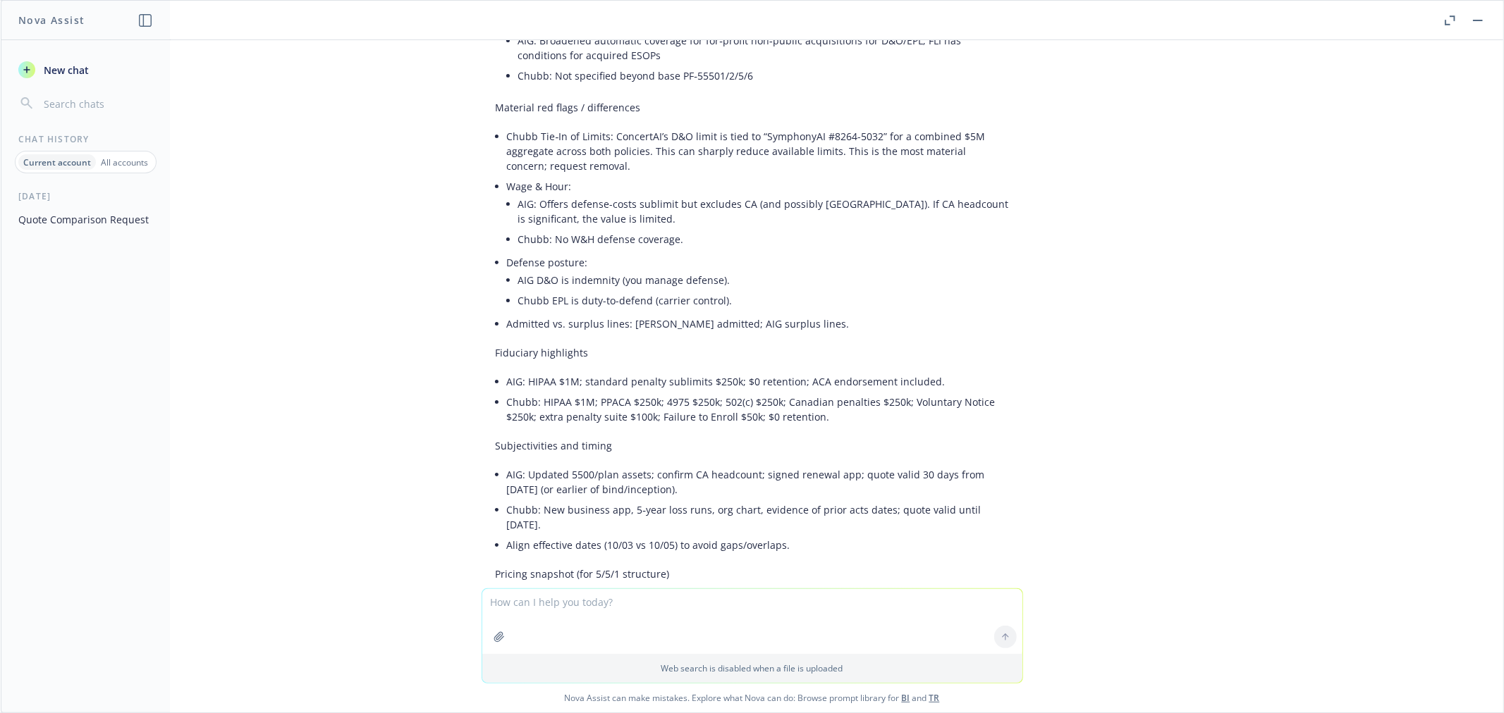
scroll to position [2193, 0]
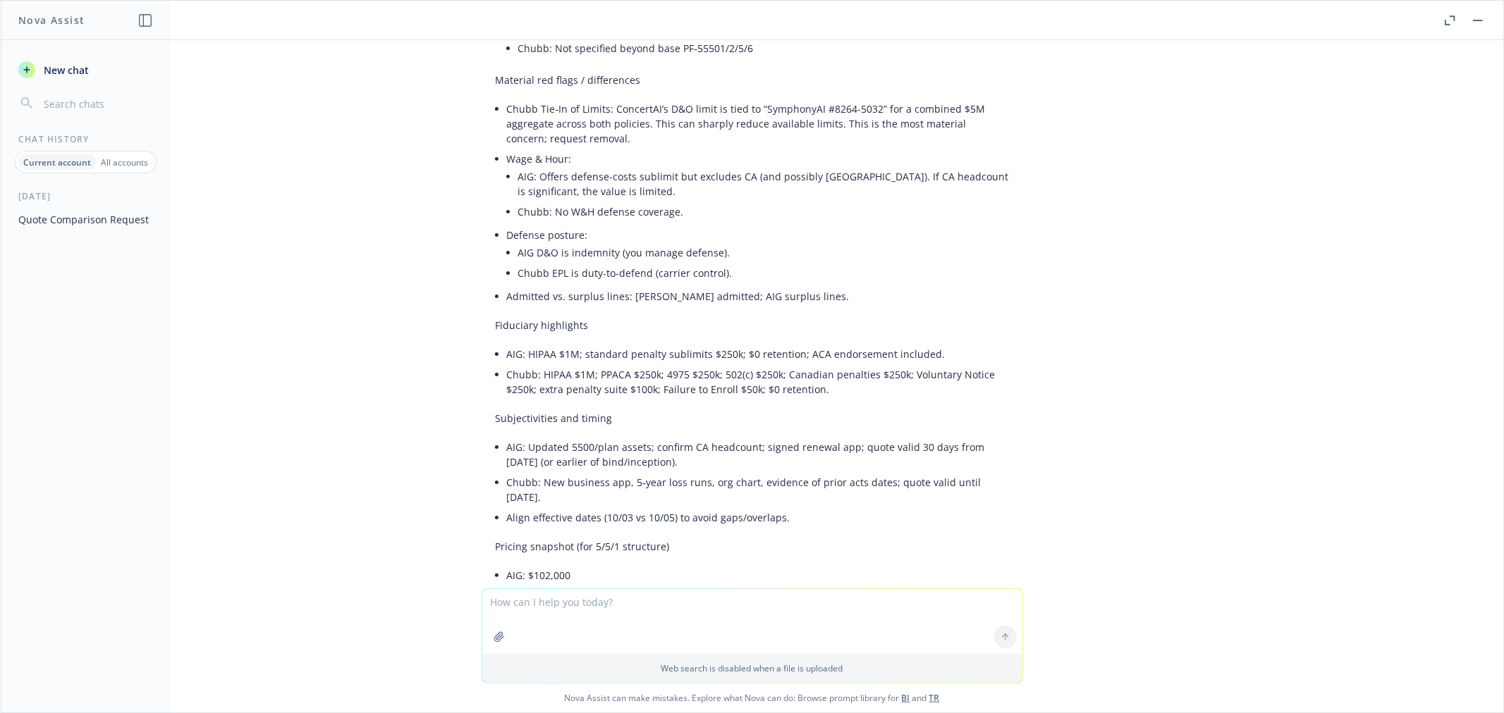
click at [611, 99] on li "Chubb Tie‑In of Limits: ConcertAI’s D&O limit is tied to “SymphonyAI #8264-5032…" at bounding box center [758, 124] width 502 height 50
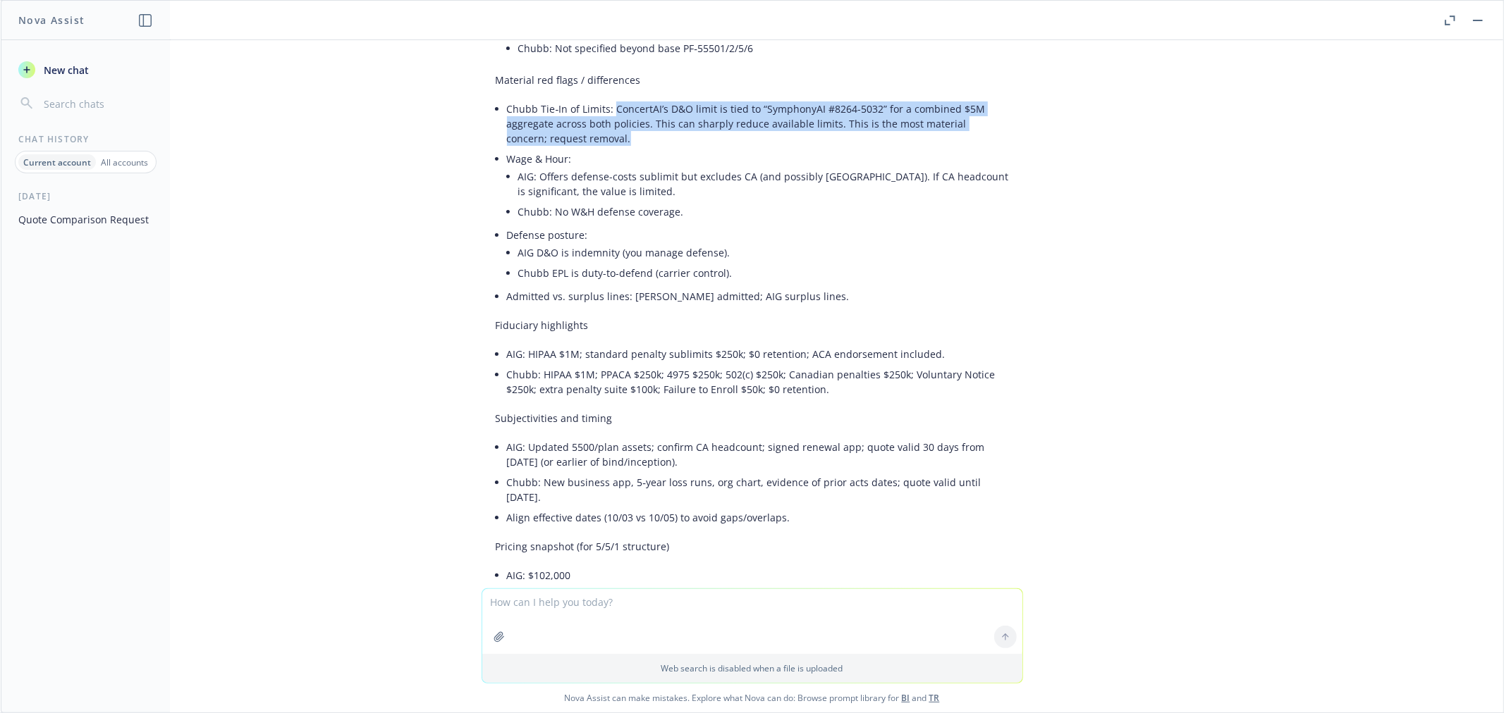
drag, startPoint x: 599, startPoint y: 87, endPoint x: 615, endPoint y: 121, distance: 36.9
click at [615, 121] on li "Chubb Tie‑In of Limits: ConcertAI’s D&O limit is tied to “SymphonyAI #8264-5032…" at bounding box center [758, 124] width 502 height 50
copy li "ConcertAI’s D&O limit is tied to “SymphonyAI #8264-5032” for a combined $5M agg…"
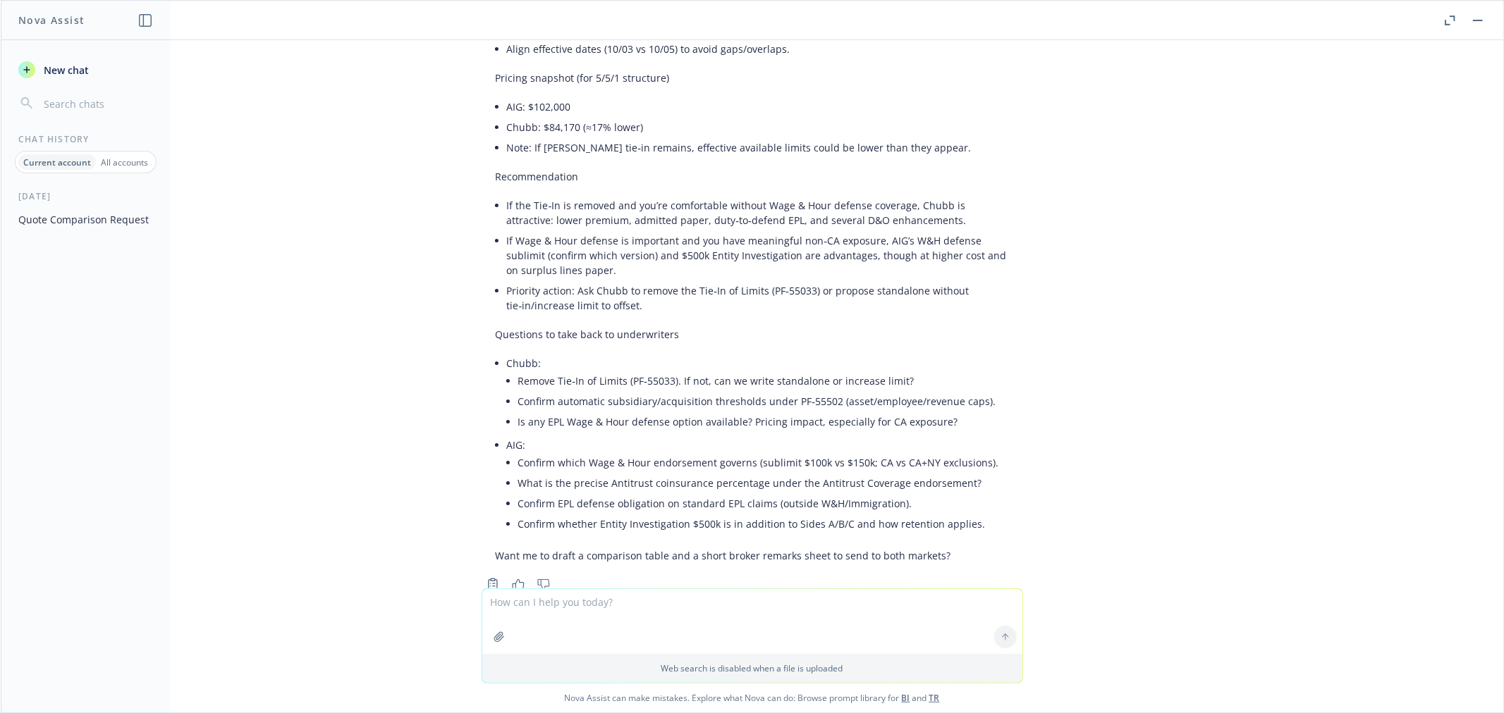
scroll to position [2689, 0]
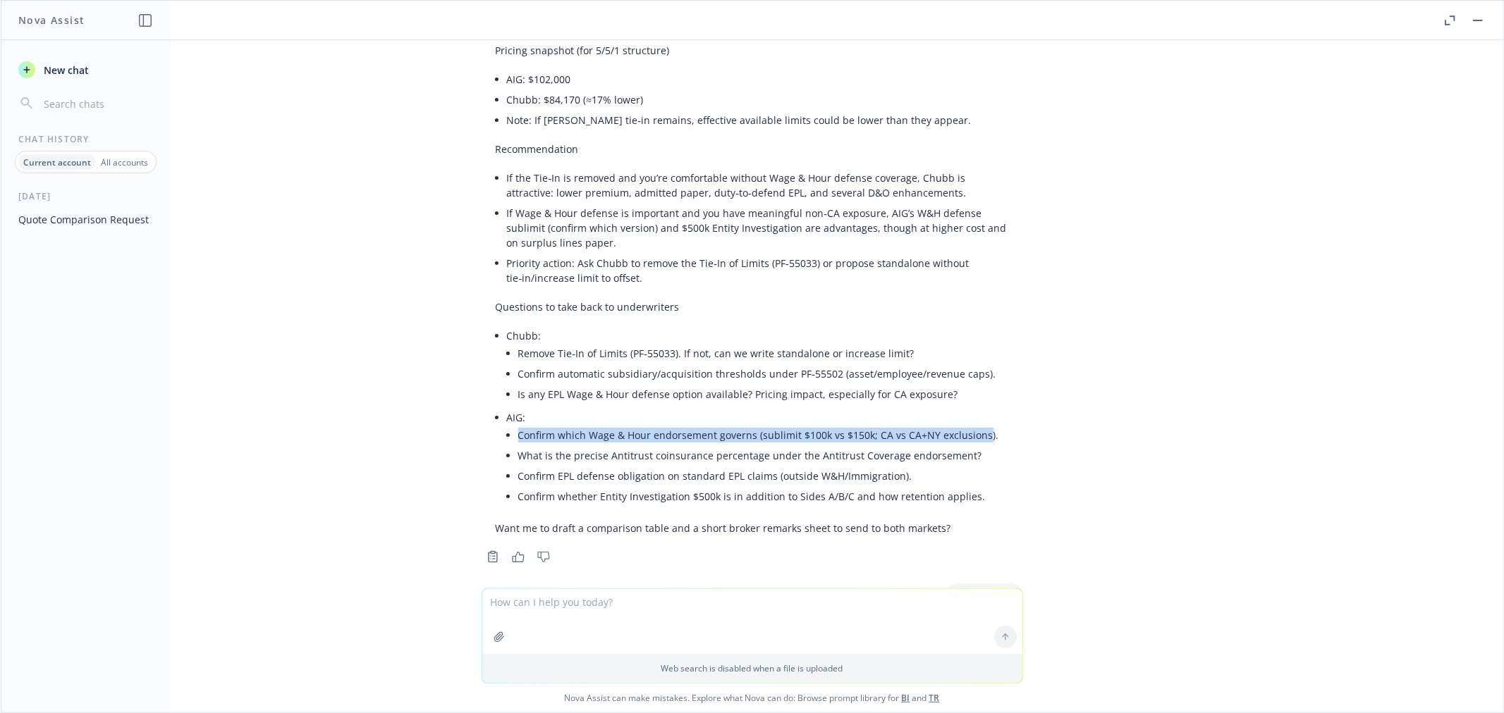
drag, startPoint x: 508, startPoint y: 417, endPoint x: 967, endPoint y: 418, distance: 459.6
click at [967, 425] on li "Confirm which Wage & Hour endorsement governs (sublimit $100k vs $150k; CA vs C…" at bounding box center [763, 435] width 491 height 20
copy li "Confirm which Wage & Hour endorsement governs (sublimit $100k vs $150k; CA vs C…"
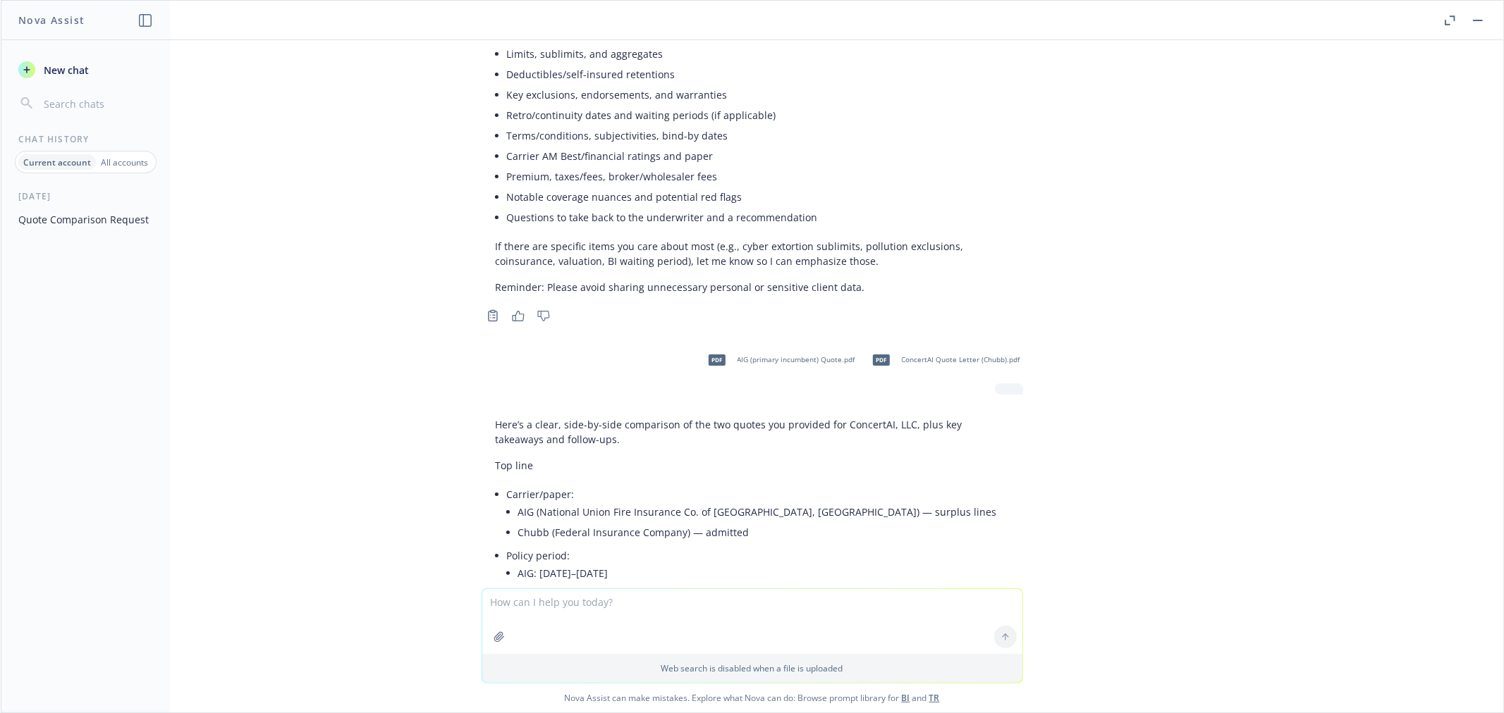
scroll to position [235, 0]
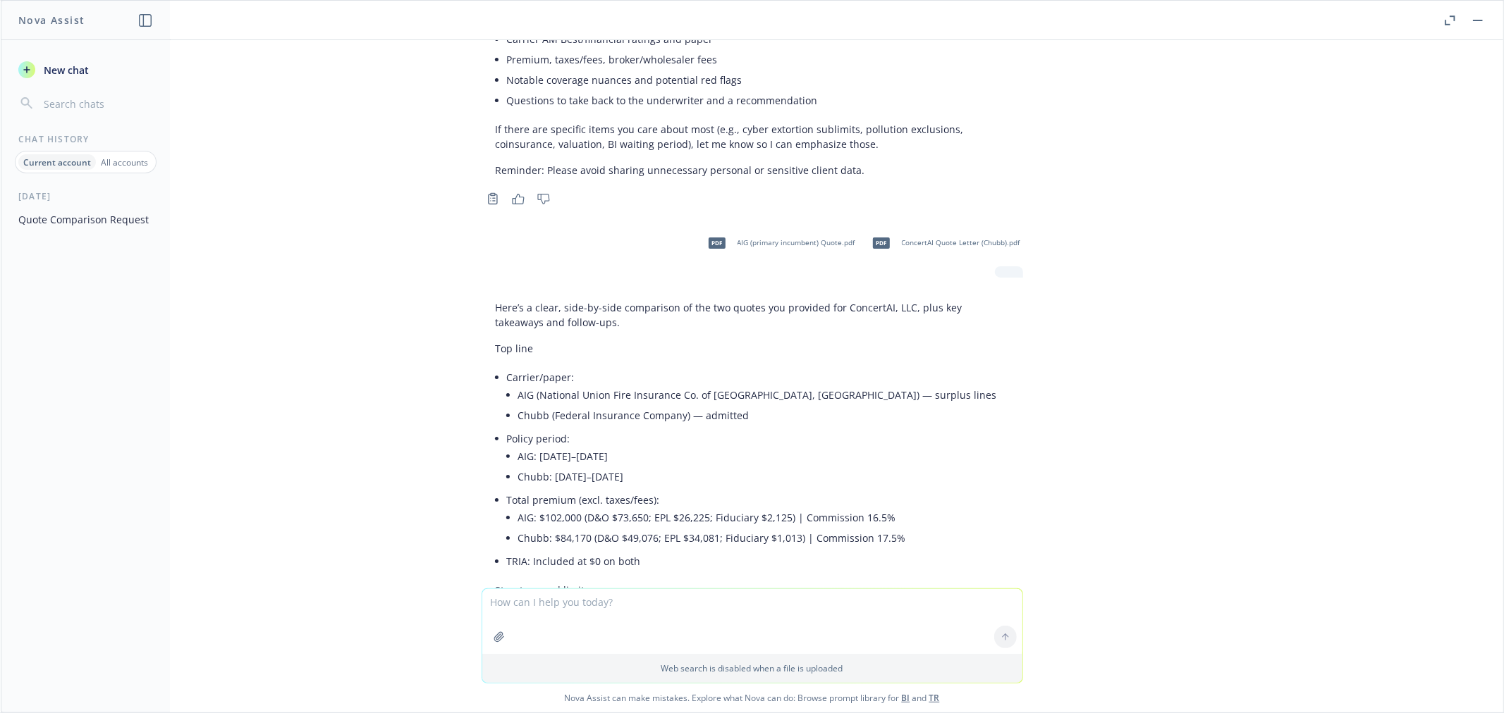
click at [646, 312] on p "Here’s a clear, side-by-side comparison of the two quotes you provided for Conc…" at bounding box center [752, 315] width 513 height 30
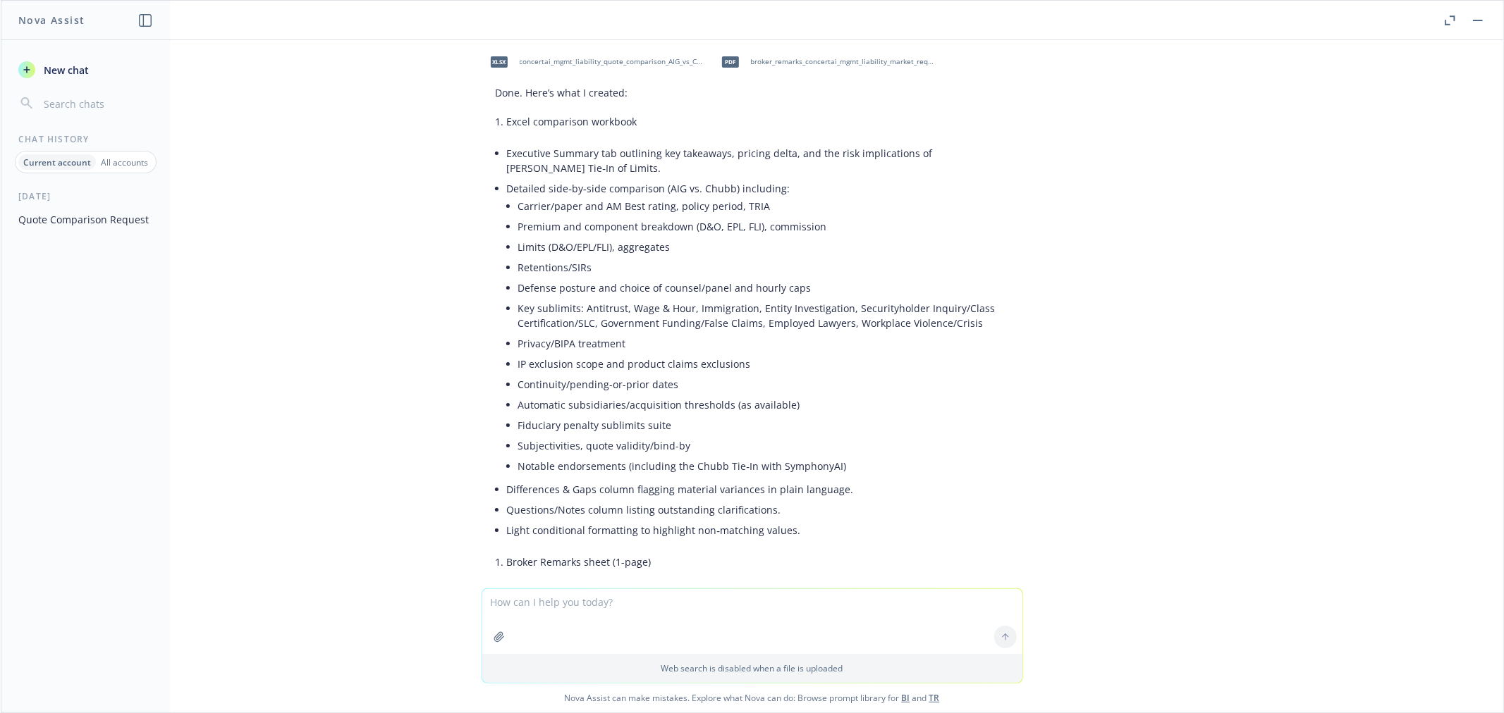
scroll to position [3472, 0]
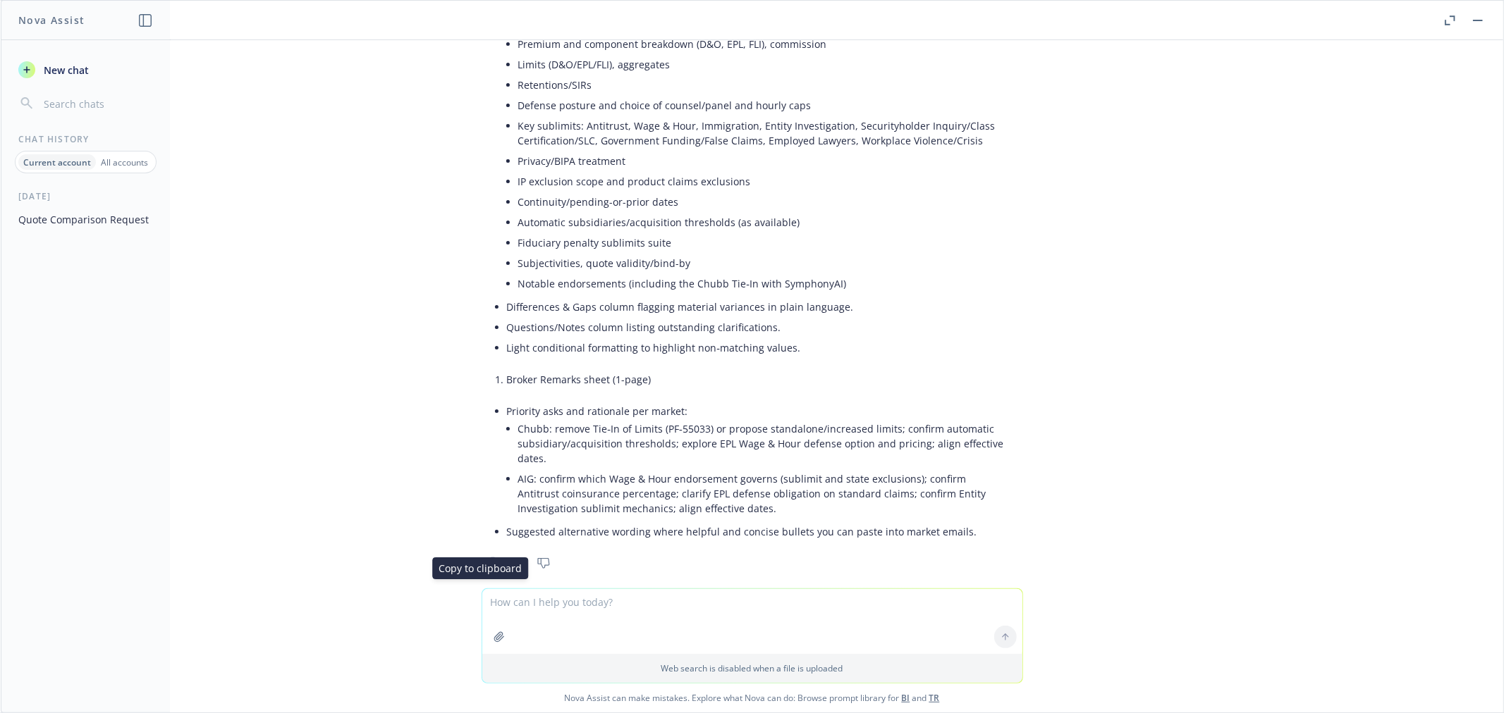
click at [489, 559] on icon "Copy to clipboard" at bounding box center [493, 564] width 8 height 10
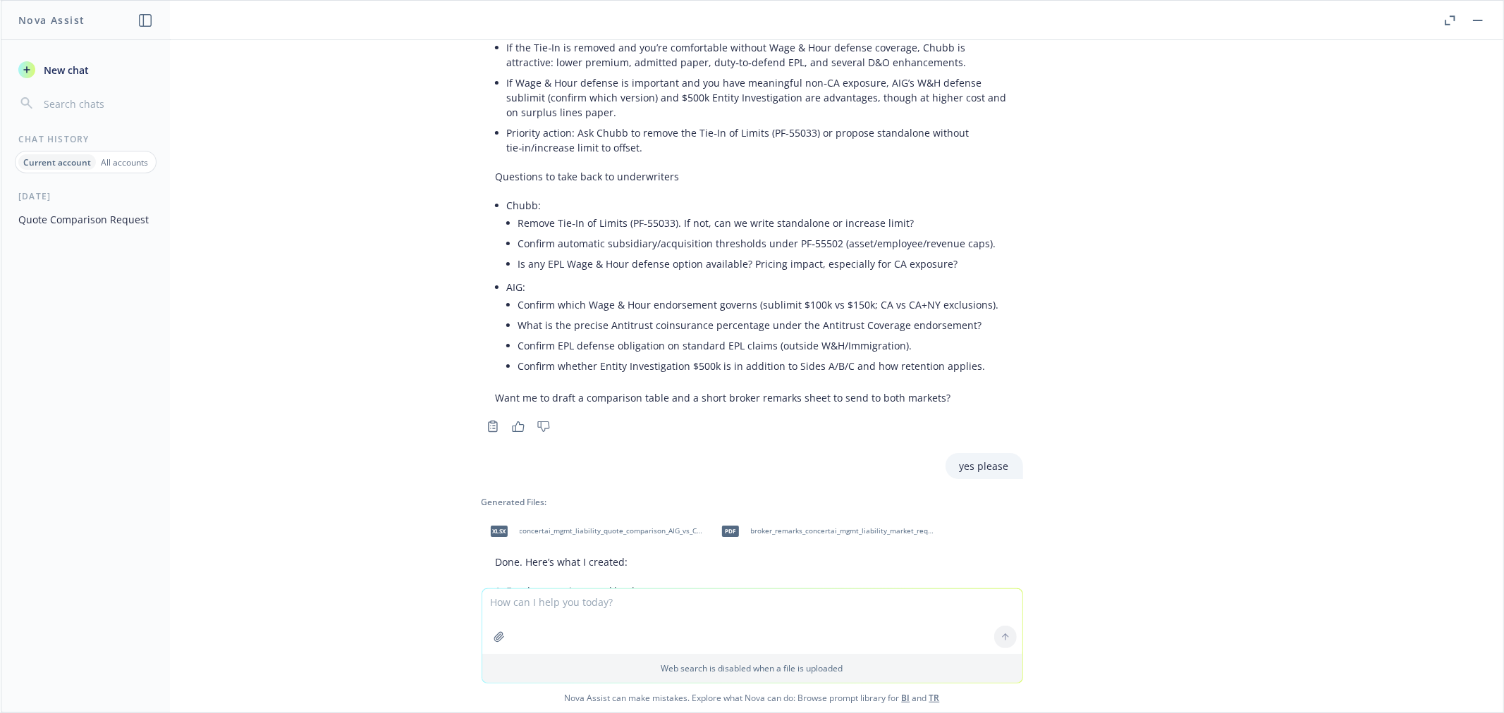
scroll to position [3055, 0]
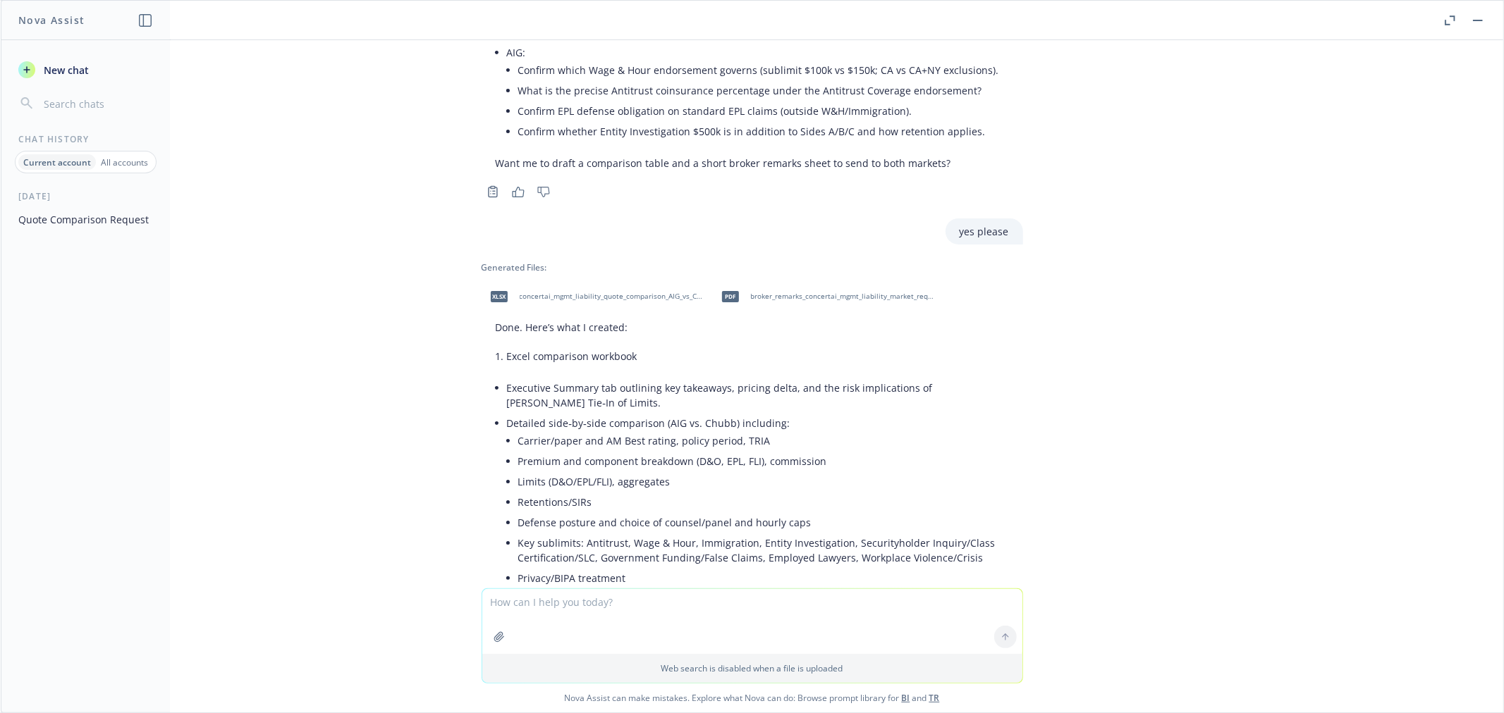
click at [529, 292] on span "concertai_mgmt_liability_quote_comparison_AIG_vs_Chubb.xlsx" at bounding box center [612, 296] width 185 height 9
click at [821, 292] on span "broker_remarks_concertai_mgmt_liability_market_requests.pdf" at bounding box center [843, 296] width 185 height 9
